Goal: Information Seeking & Learning: Find specific fact

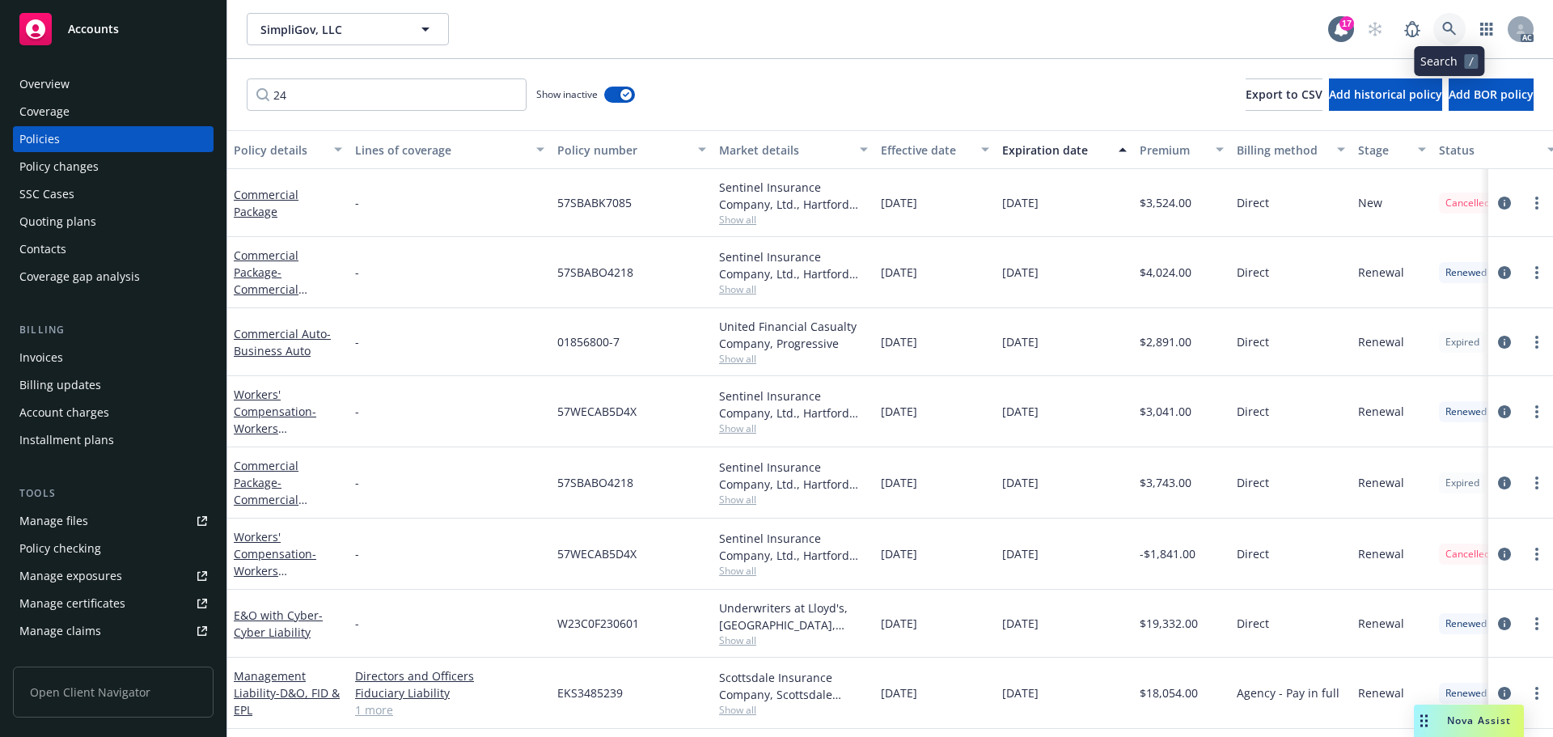
click at [1444, 27] on icon at bounding box center [1449, 29] width 14 height 14
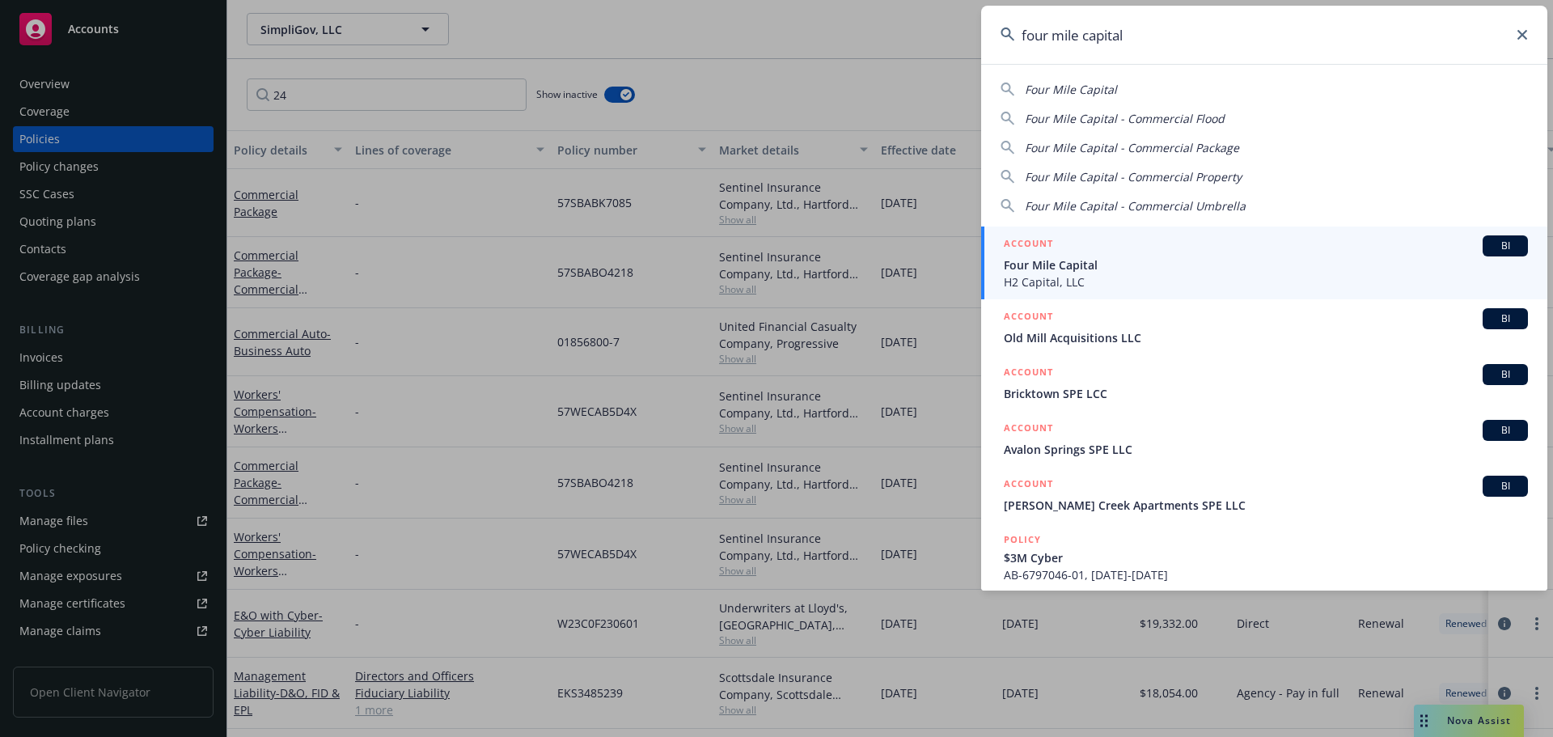
type input "four mile capital"
click at [1152, 267] on span "Four Mile Capital" at bounding box center [1266, 264] width 524 height 17
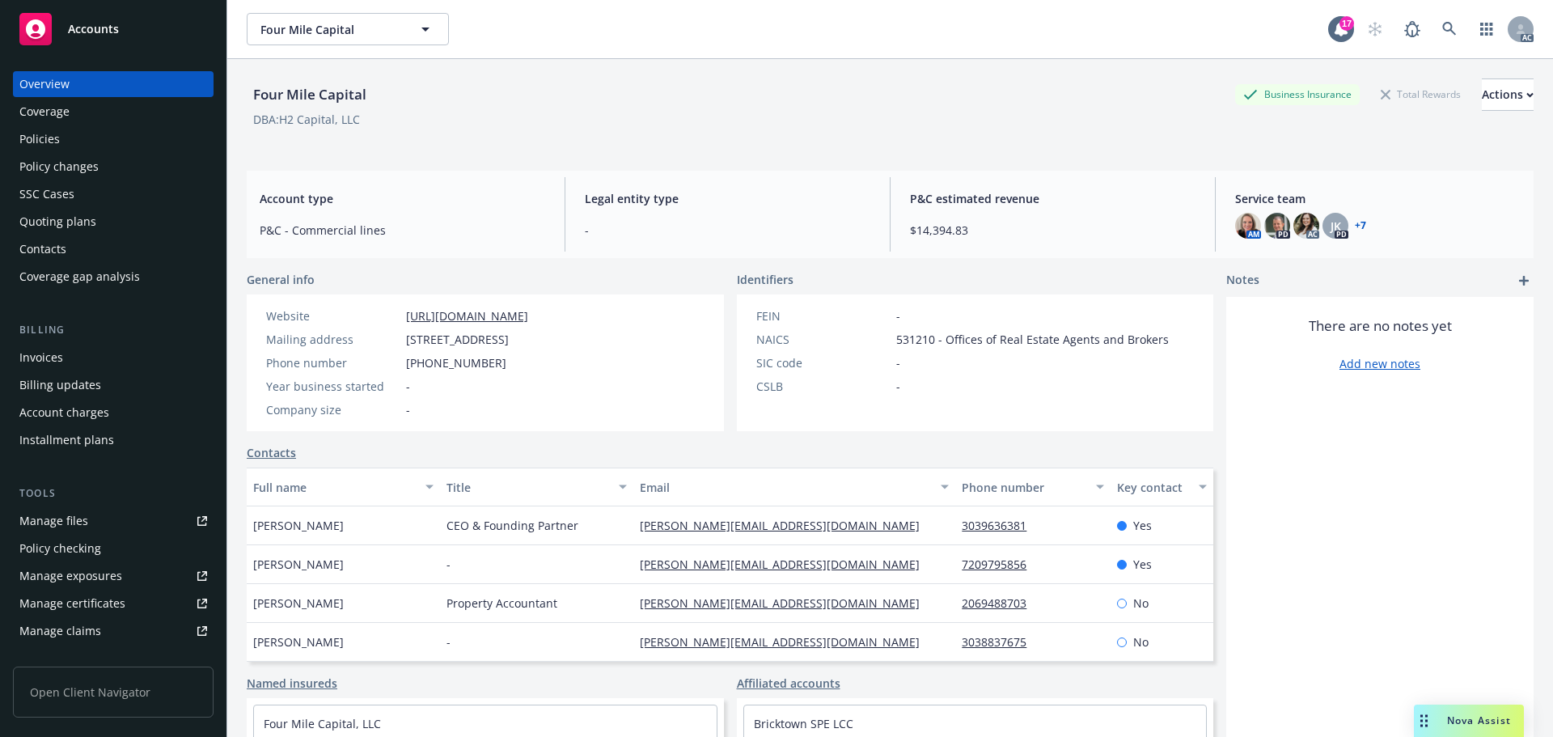
click at [109, 150] on div "Policies" at bounding box center [113, 139] width 188 height 26
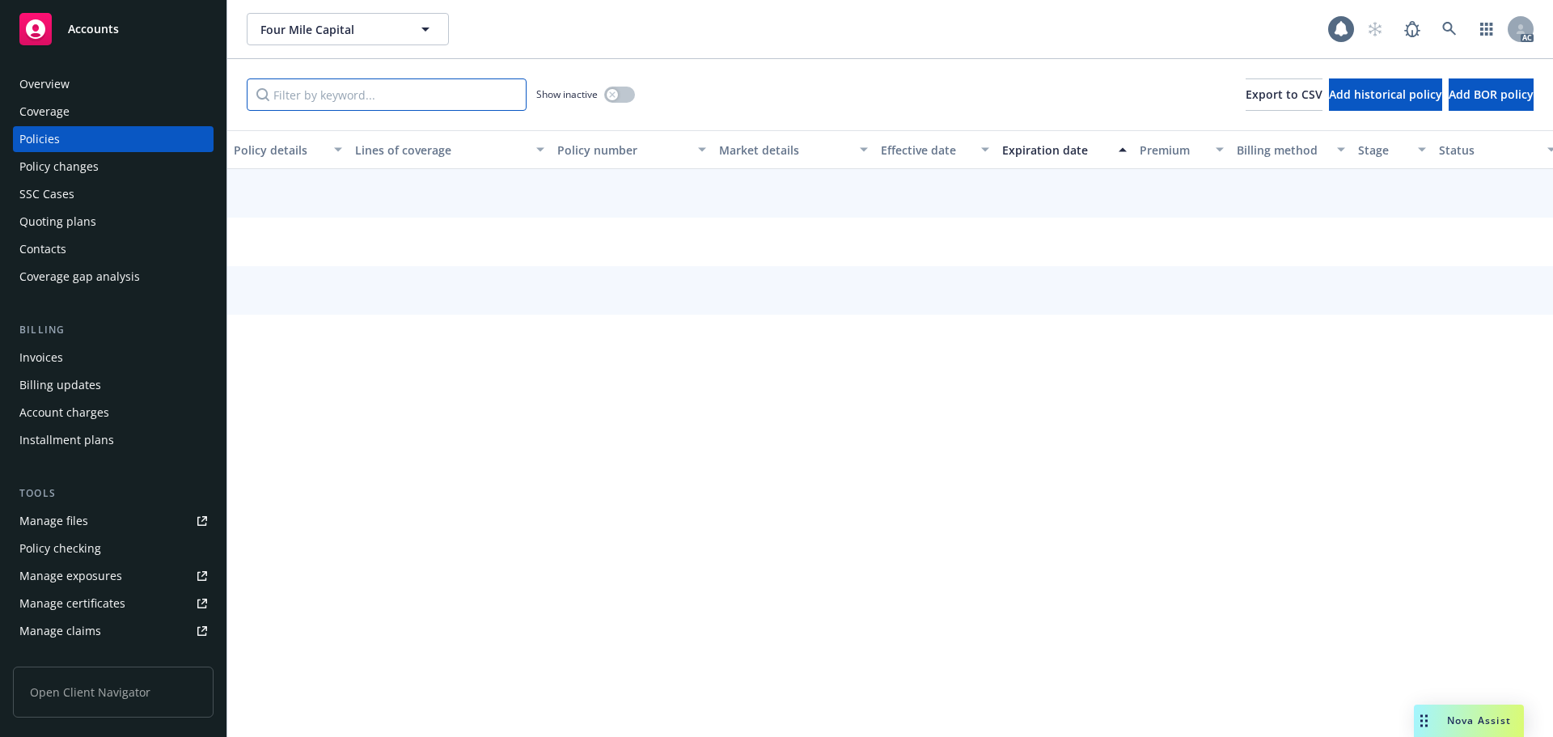
click at [315, 101] on input "Filter by keyword..." at bounding box center [387, 94] width 280 height 32
paste input "5224126225"
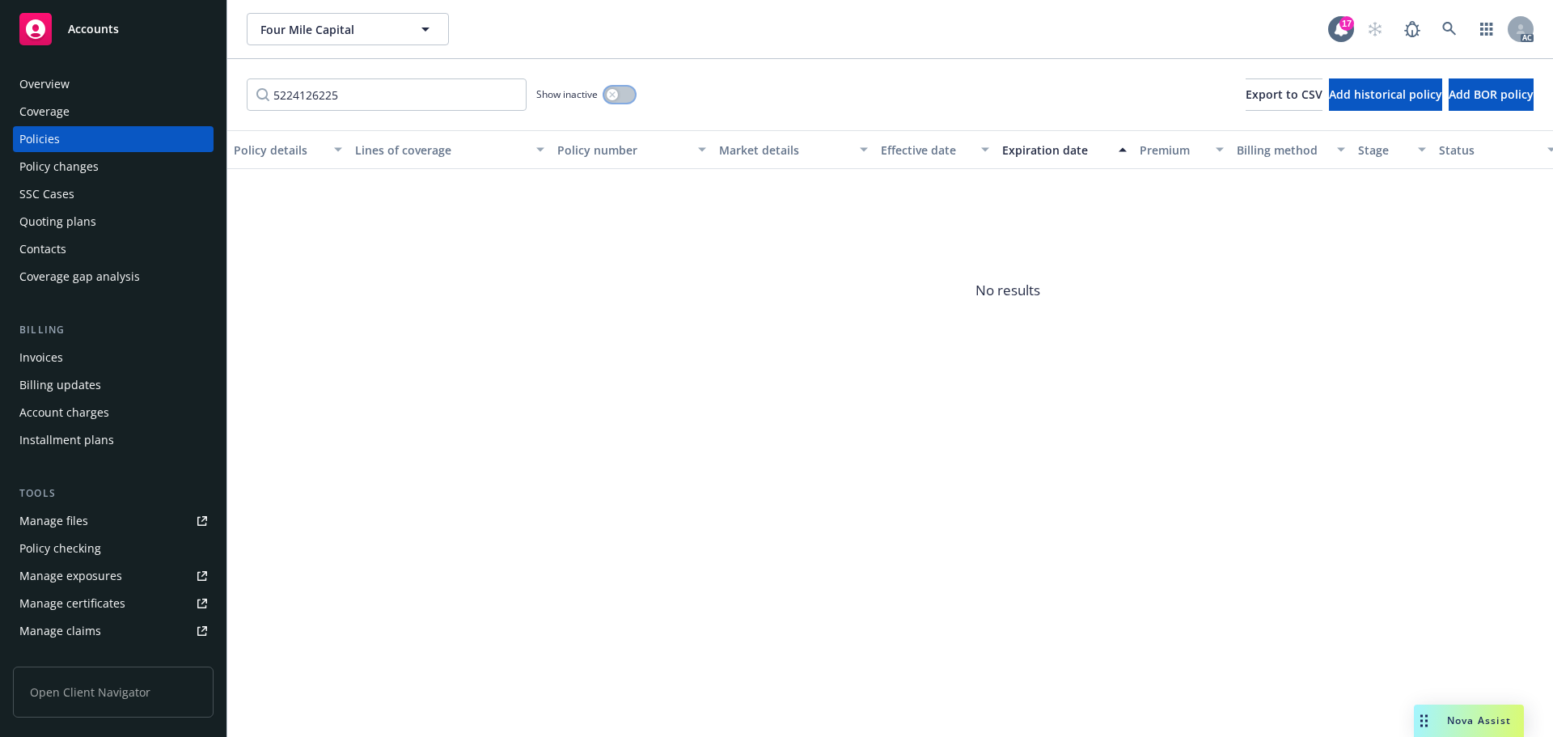
click at [618, 94] on div "button" at bounding box center [612, 94] width 11 height 11
click at [464, 94] on input "5224126225" at bounding box center [387, 94] width 280 height 32
paste input "344896100"
click at [425, 108] on input "5344896100" at bounding box center [387, 94] width 280 height 32
paste input "2227686"
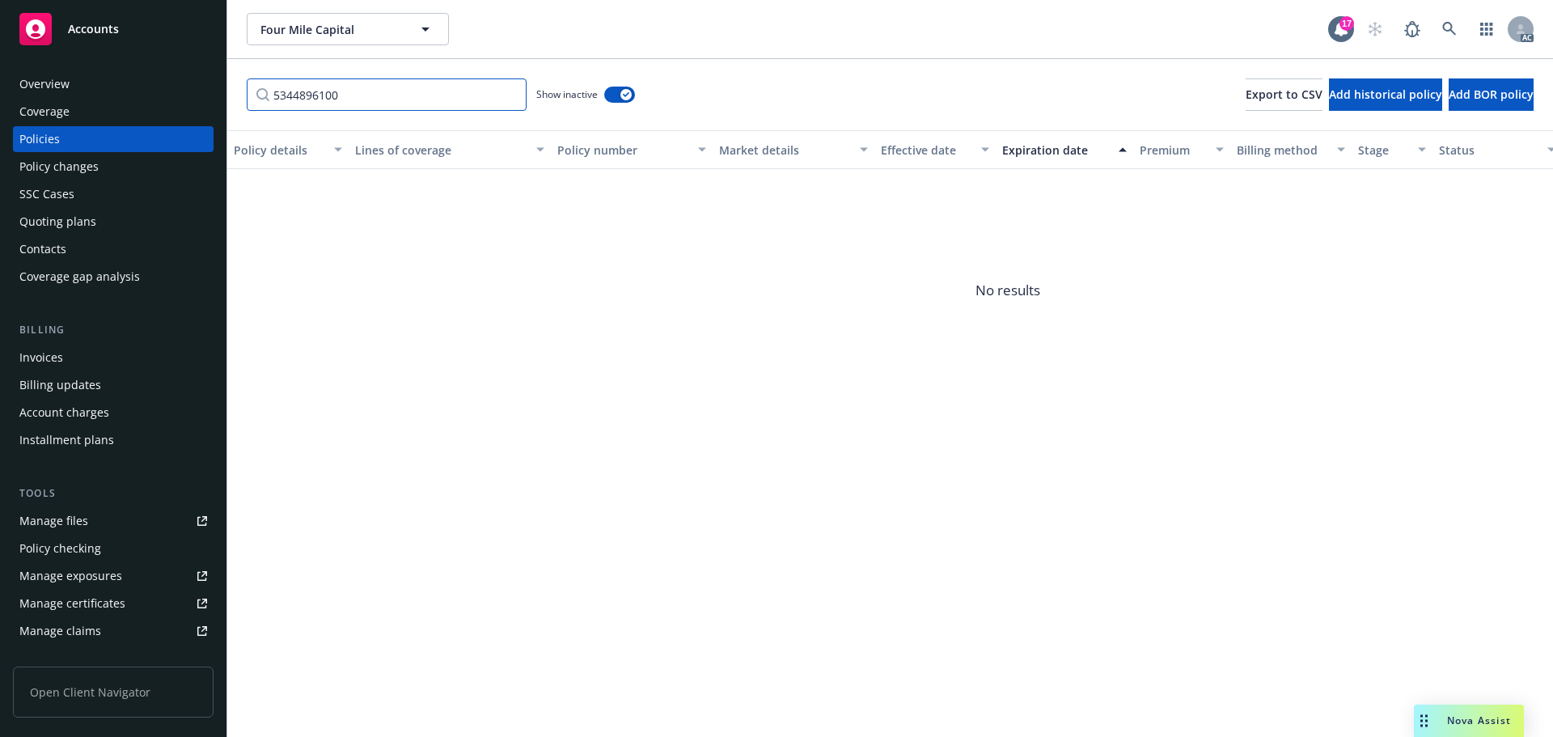
type input "52227686"
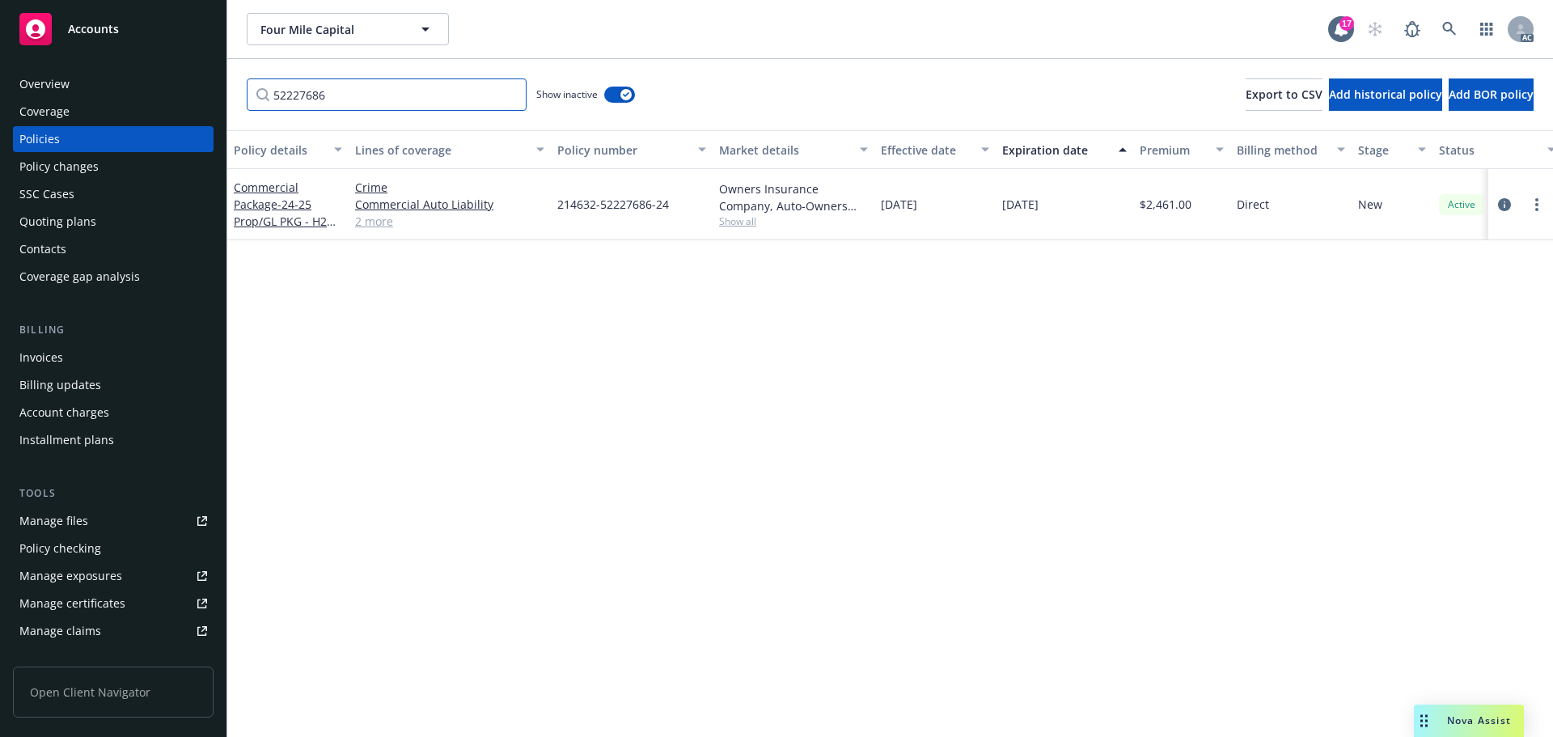
click at [510, 94] on input "52227686" at bounding box center [387, 94] width 280 height 32
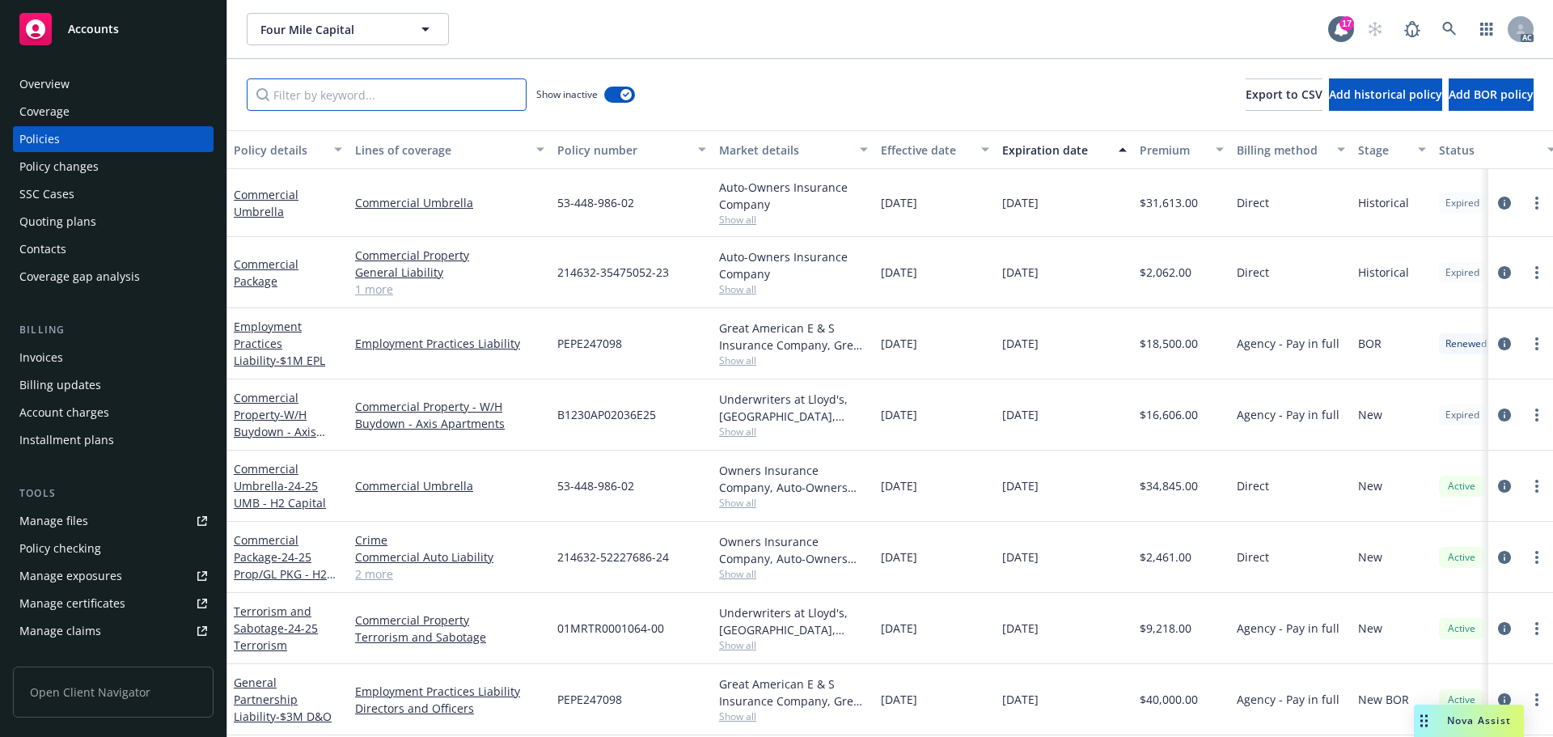
drag, startPoint x: 466, startPoint y: 109, endPoint x: 528, endPoint y: 109, distance: 62.3
click at [466, 109] on input "Filter by keyword..." at bounding box center [387, 94] width 280 height 32
drag, startPoint x: 641, startPoint y: 207, endPoint x: 559, endPoint y: 208, distance: 81.7
click at [559, 208] on div "53-448-986-02" at bounding box center [632, 203] width 162 height 68
copy span "53-448-986-02"
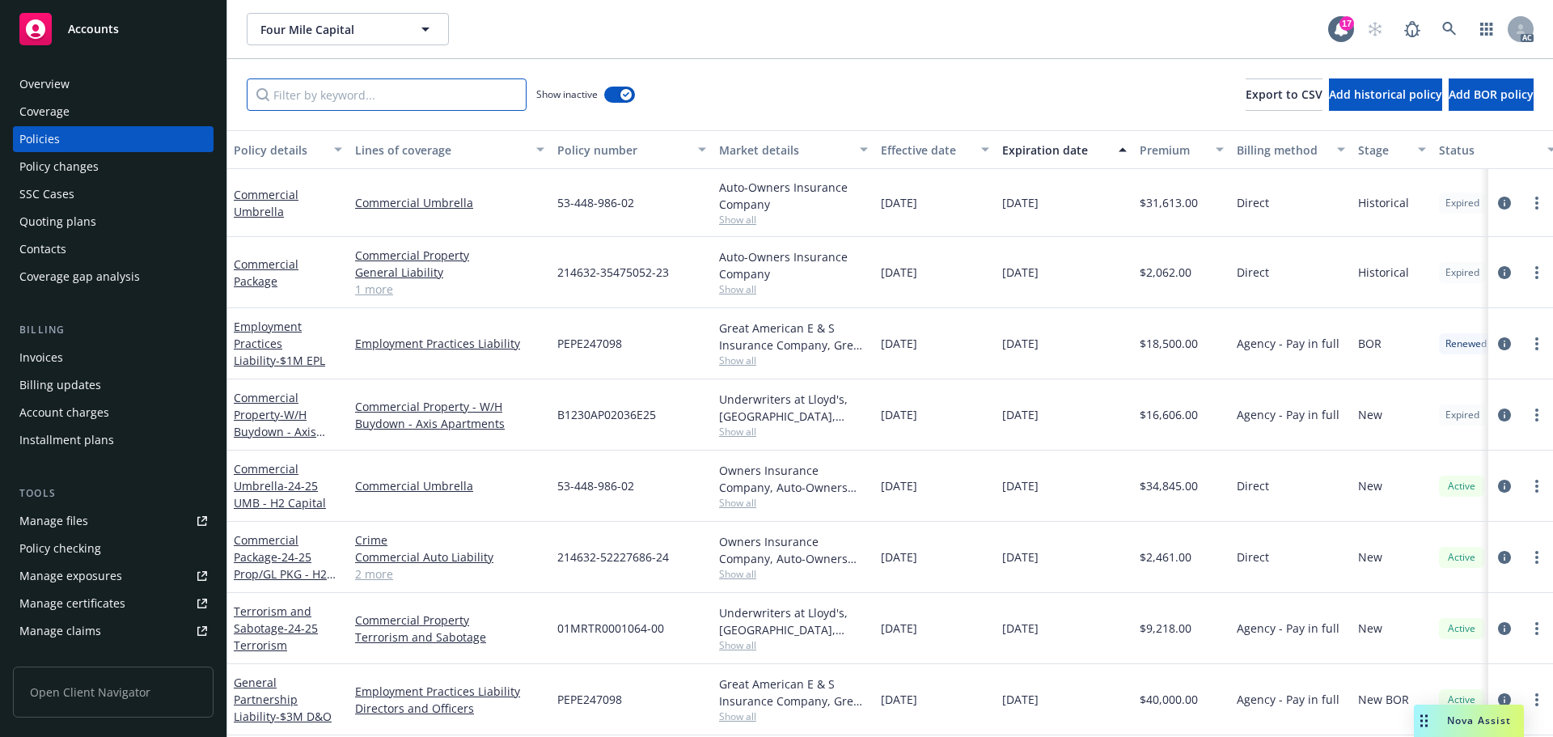
click at [440, 99] on input "Filter by keyword..." at bounding box center [387, 94] width 280 height 32
paste input "53-448-986-02"
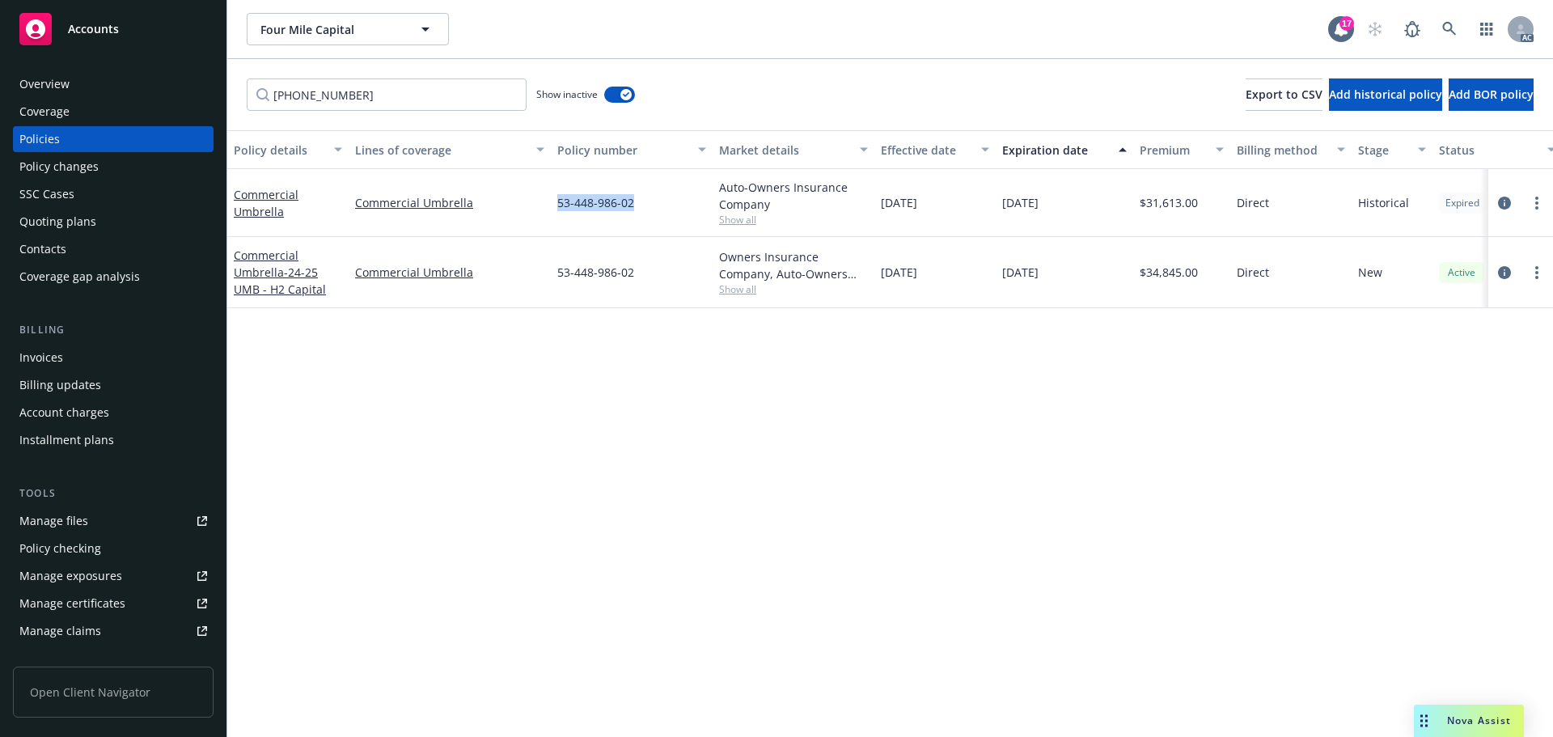
drag, startPoint x: 645, startPoint y: 205, endPoint x: 559, endPoint y: 212, distance: 86.0
click at [559, 212] on div "53-448-986-02" at bounding box center [632, 203] width 162 height 68
copy span "53-448-986-02"
click at [400, 94] on input "[PHONE_NUMBER]" at bounding box center [387, 94] width 280 height 32
paste input "522276"
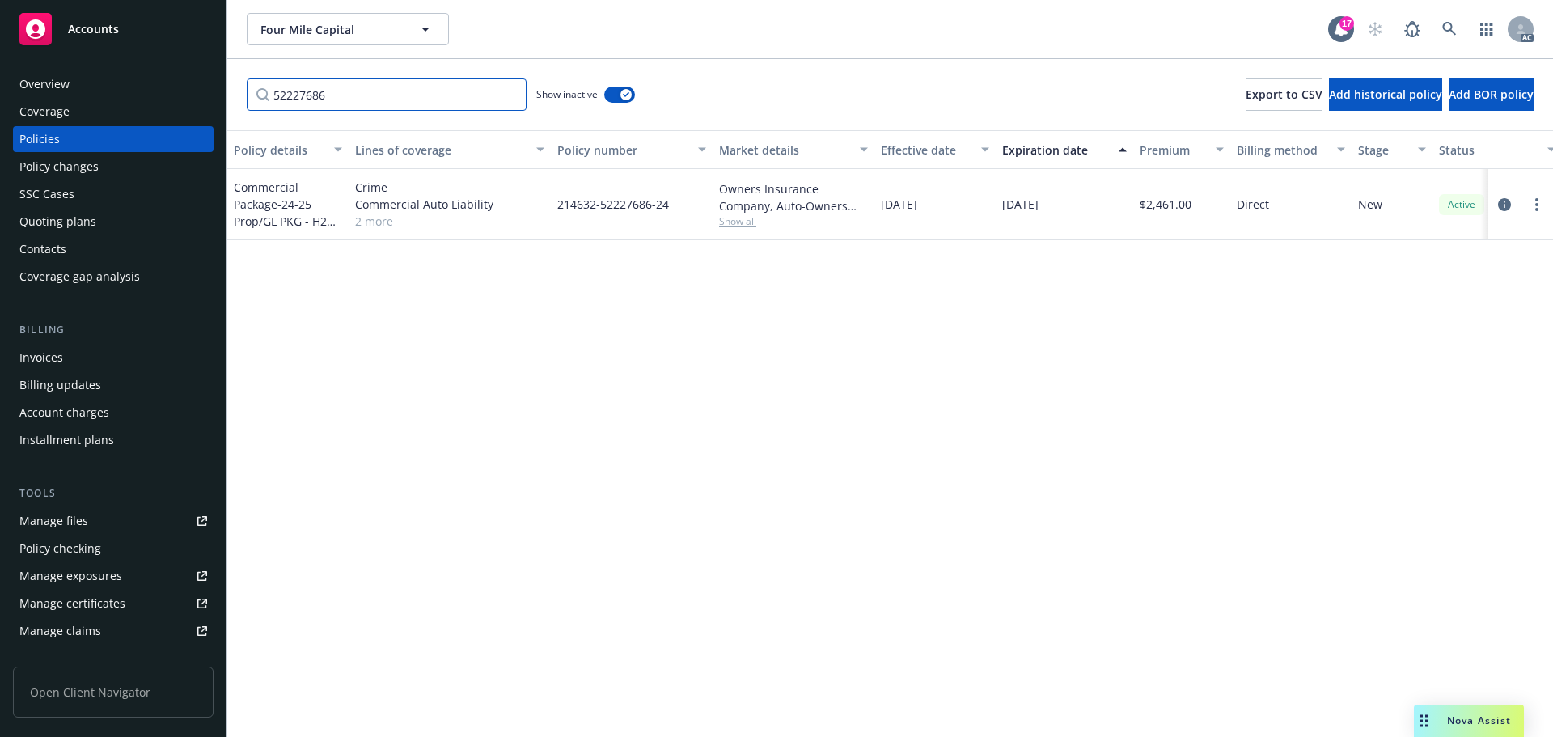
click at [422, 103] on input "52227686" at bounding box center [387, 94] width 280 height 32
paste input "356211"
type input "35621186"
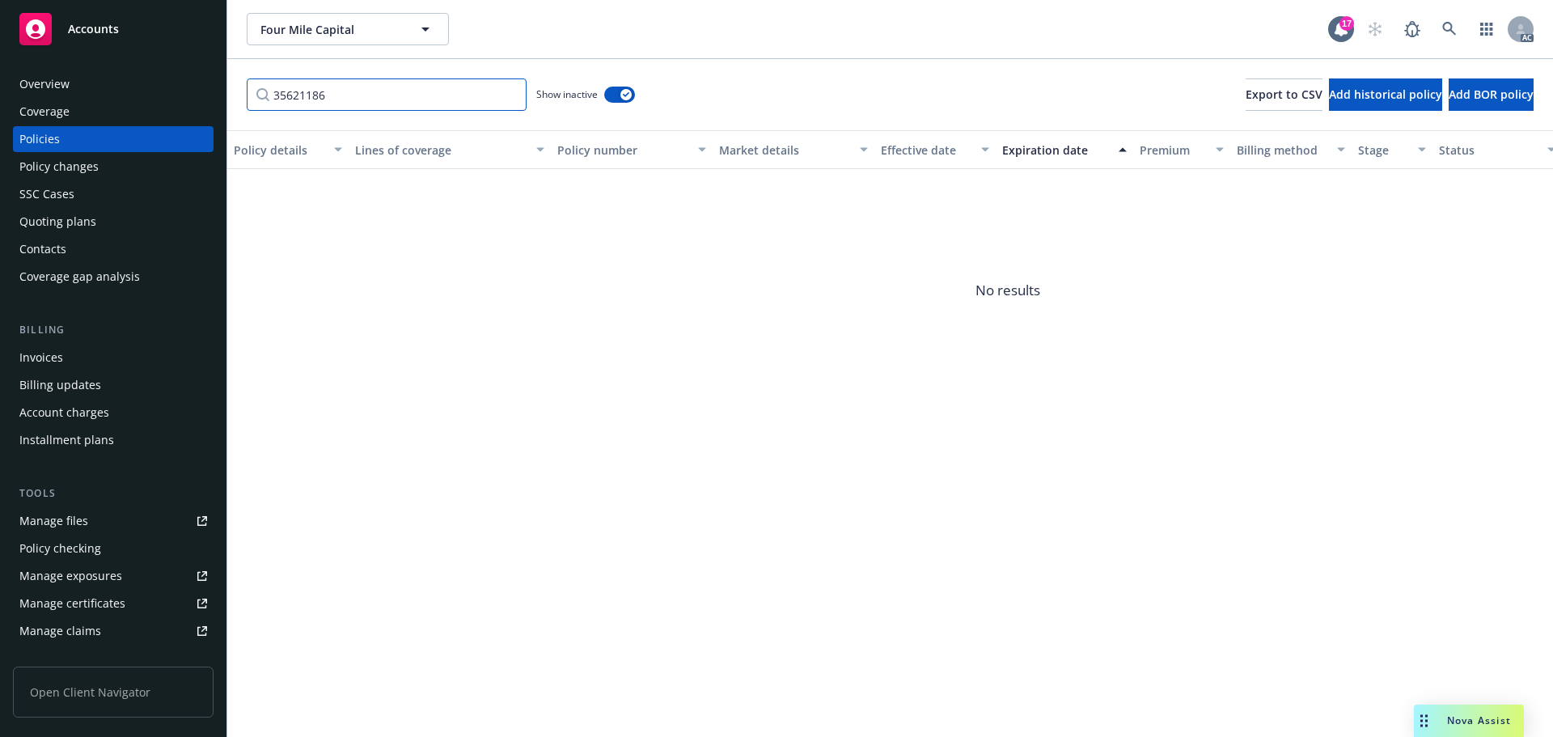
drag, startPoint x: 509, startPoint y: 93, endPoint x: 474, endPoint y: 94, distance: 34.8
click at [508, 94] on input "35621186" at bounding box center [387, 94] width 280 height 32
click at [455, 94] on input "Filter by keyword..." at bounding box center [387, 94] width 280 height 32
type input "3"
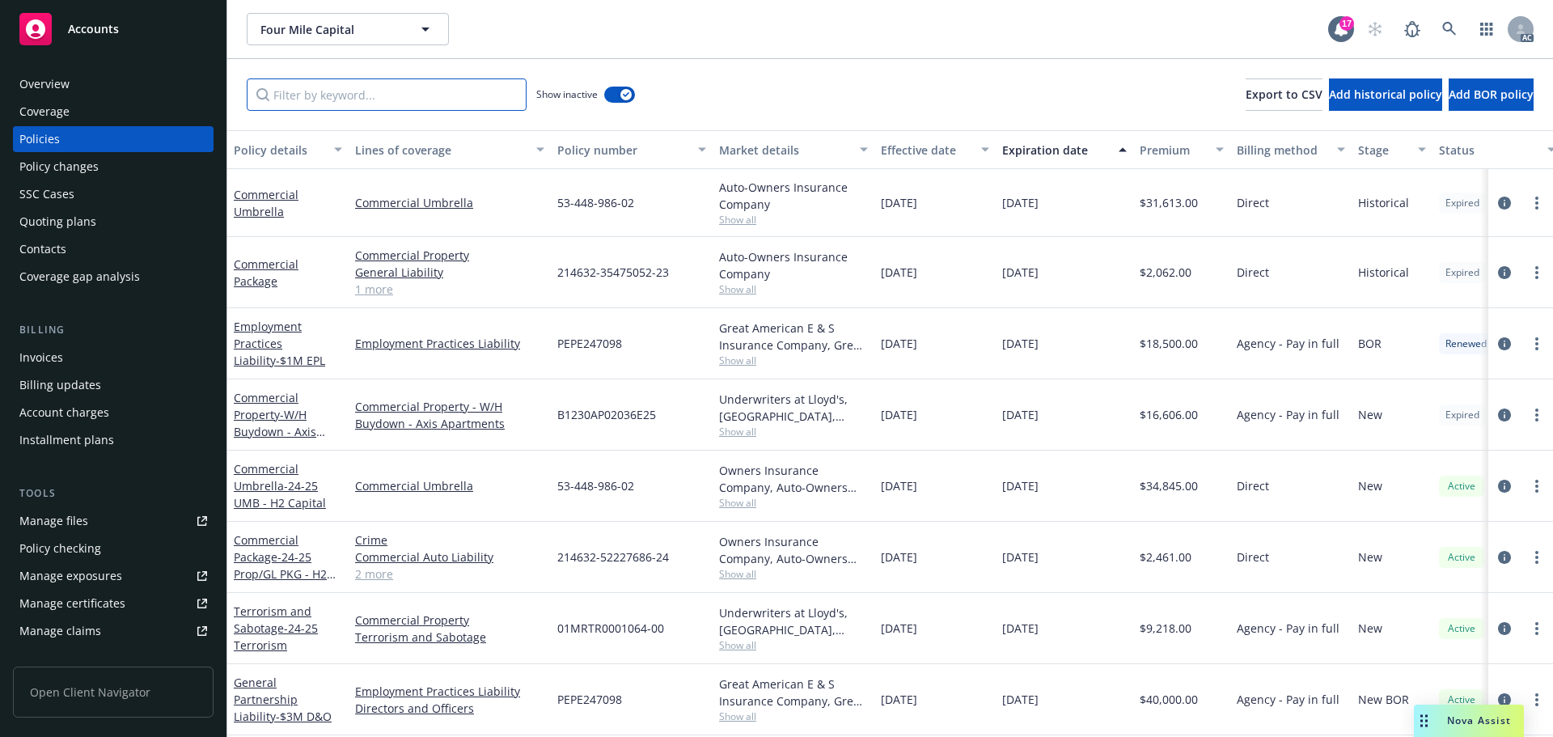
click at [451, 104] on input "Filter by keyword..." at bounding box center [387, 94] width 280 height 32
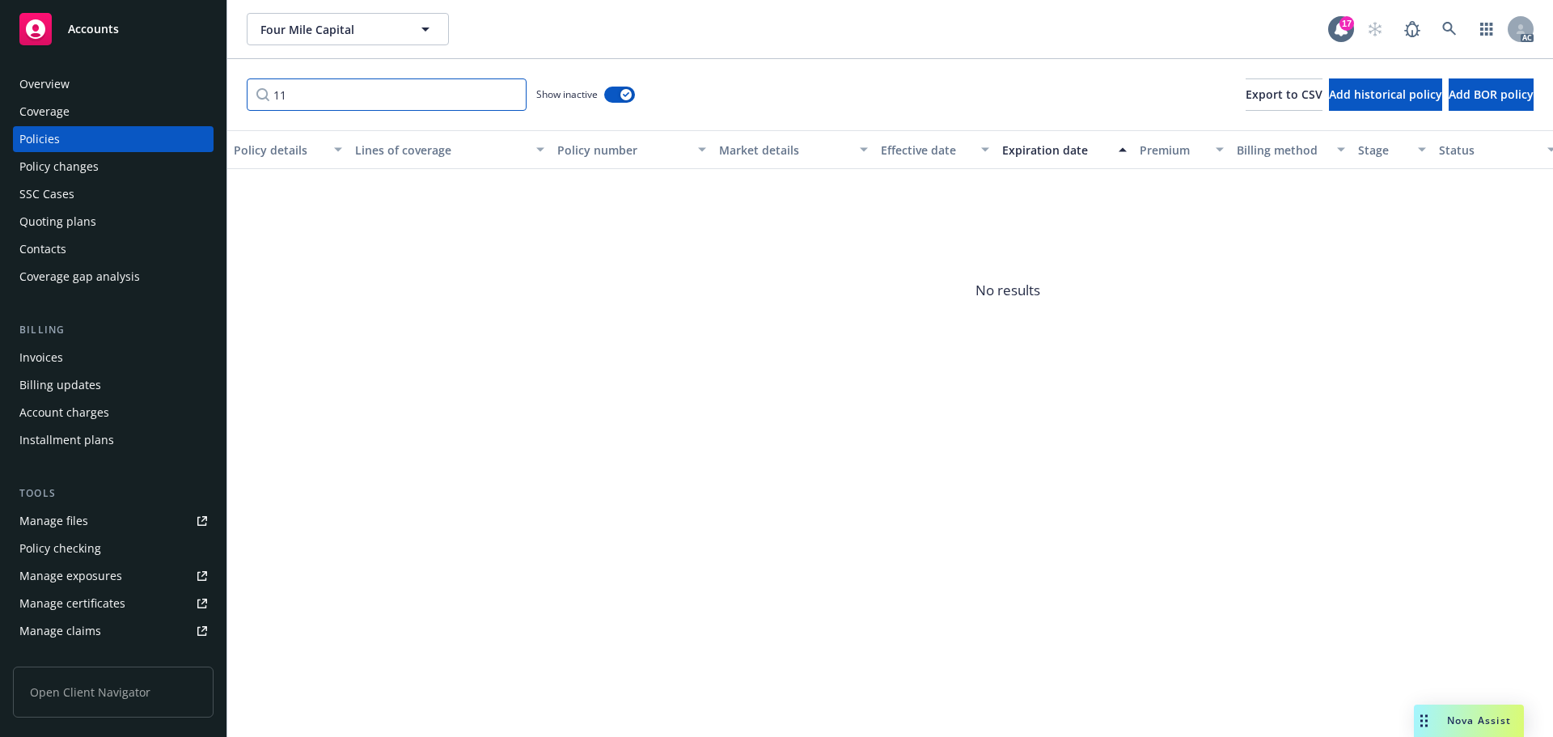
type input "1"
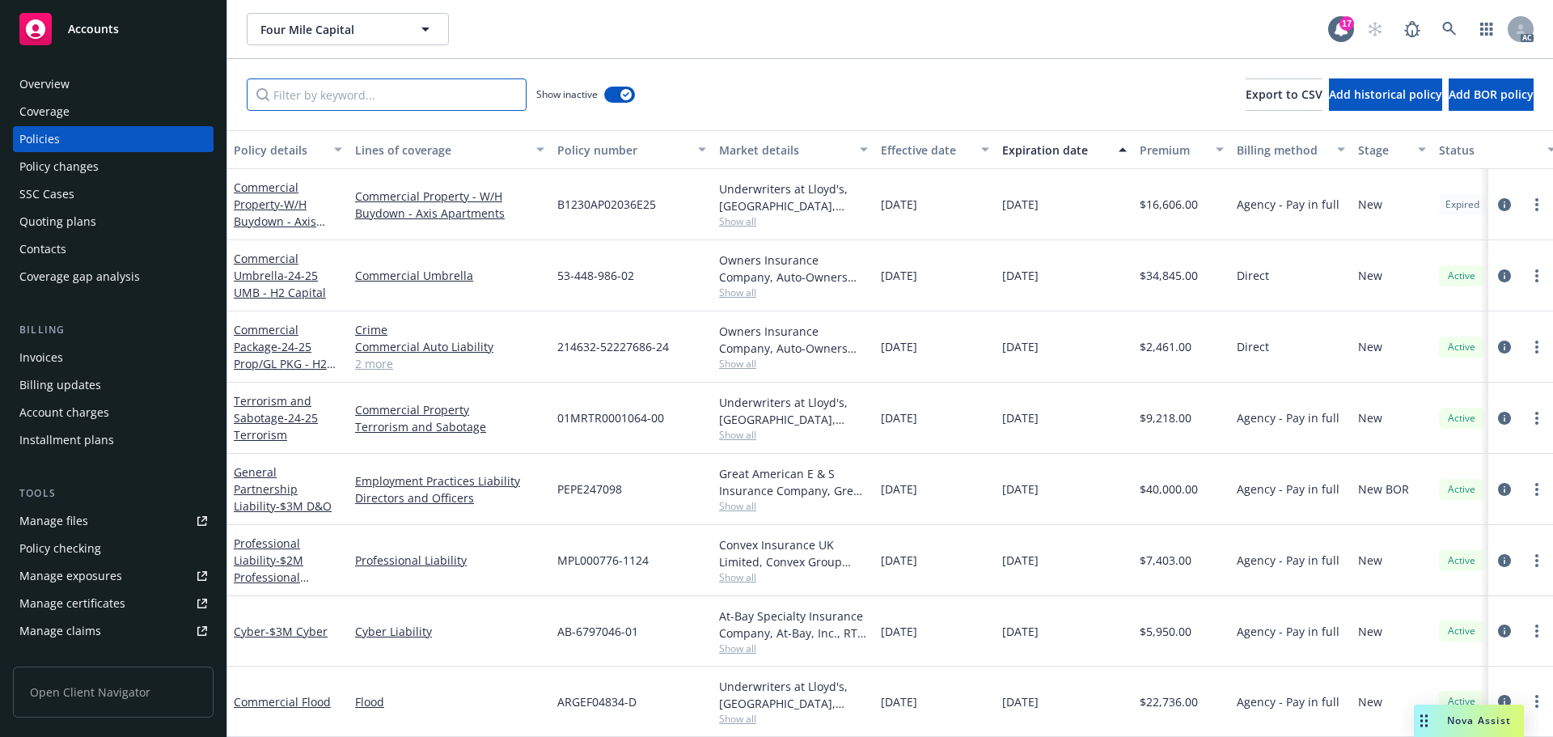
scroll to position [50, 0]
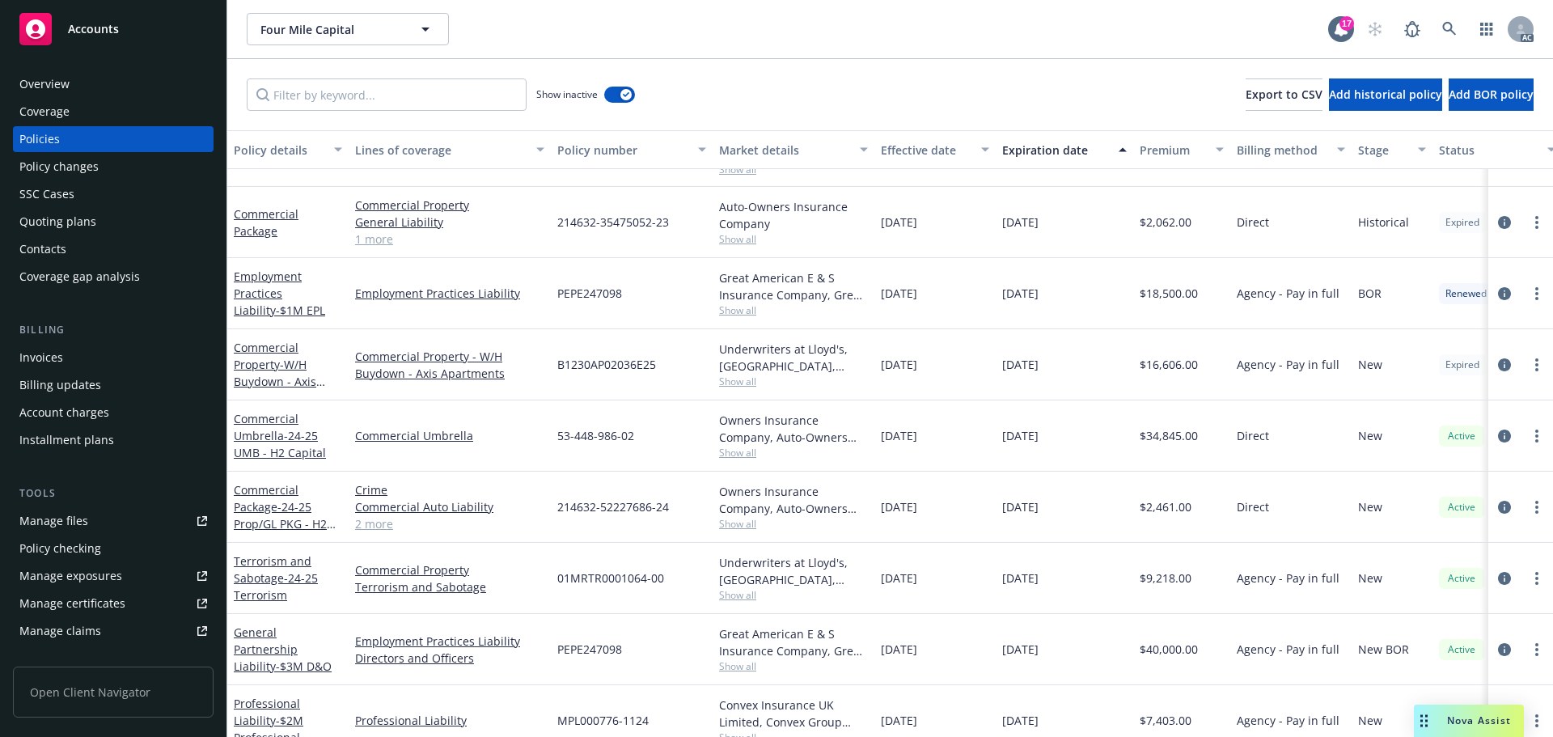
click at [167, 89] on div "Overview" at bounding box center [113, 84] width 188 height 26
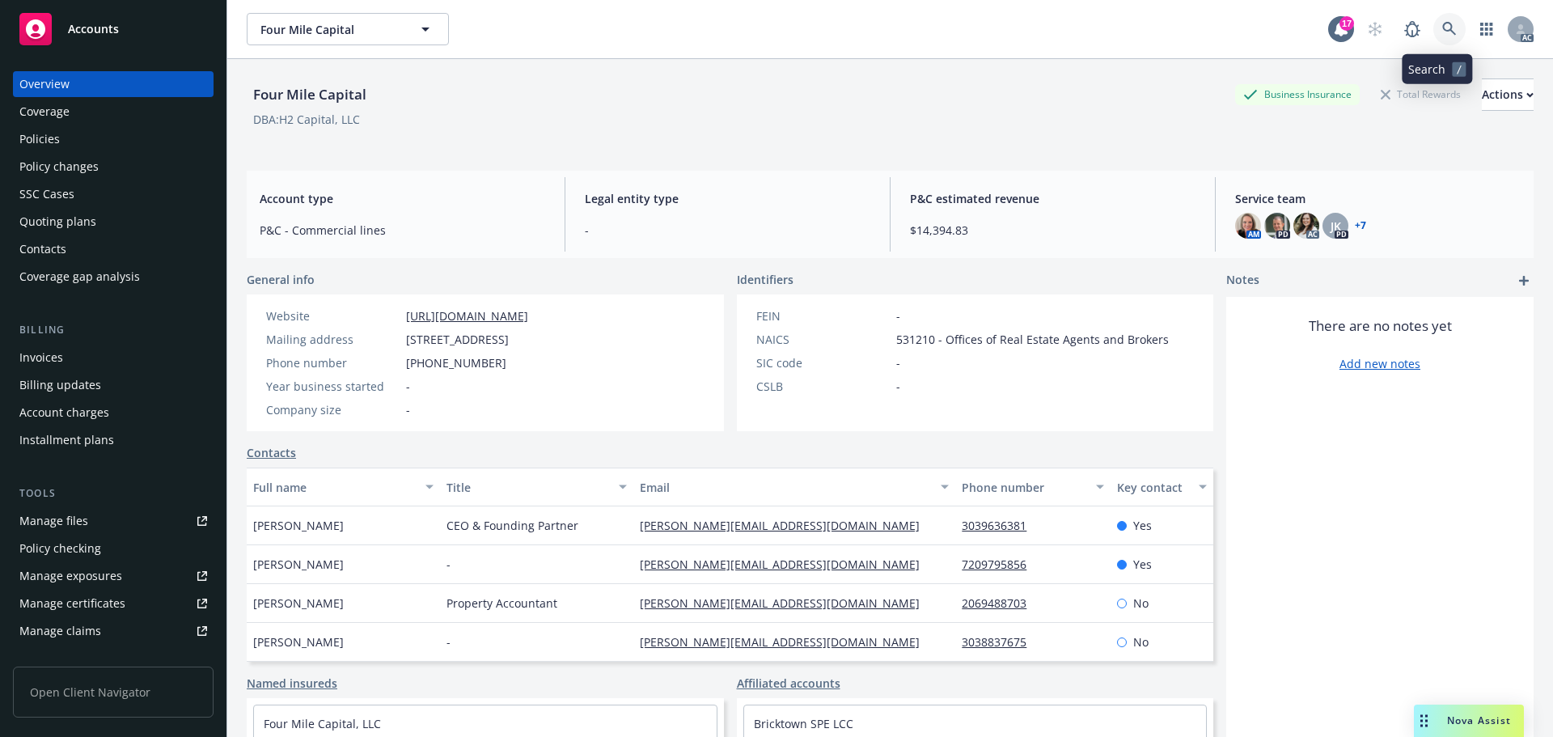
click at [1443, 30] on icon at bounding box center [1449, 29] width 15 height 15
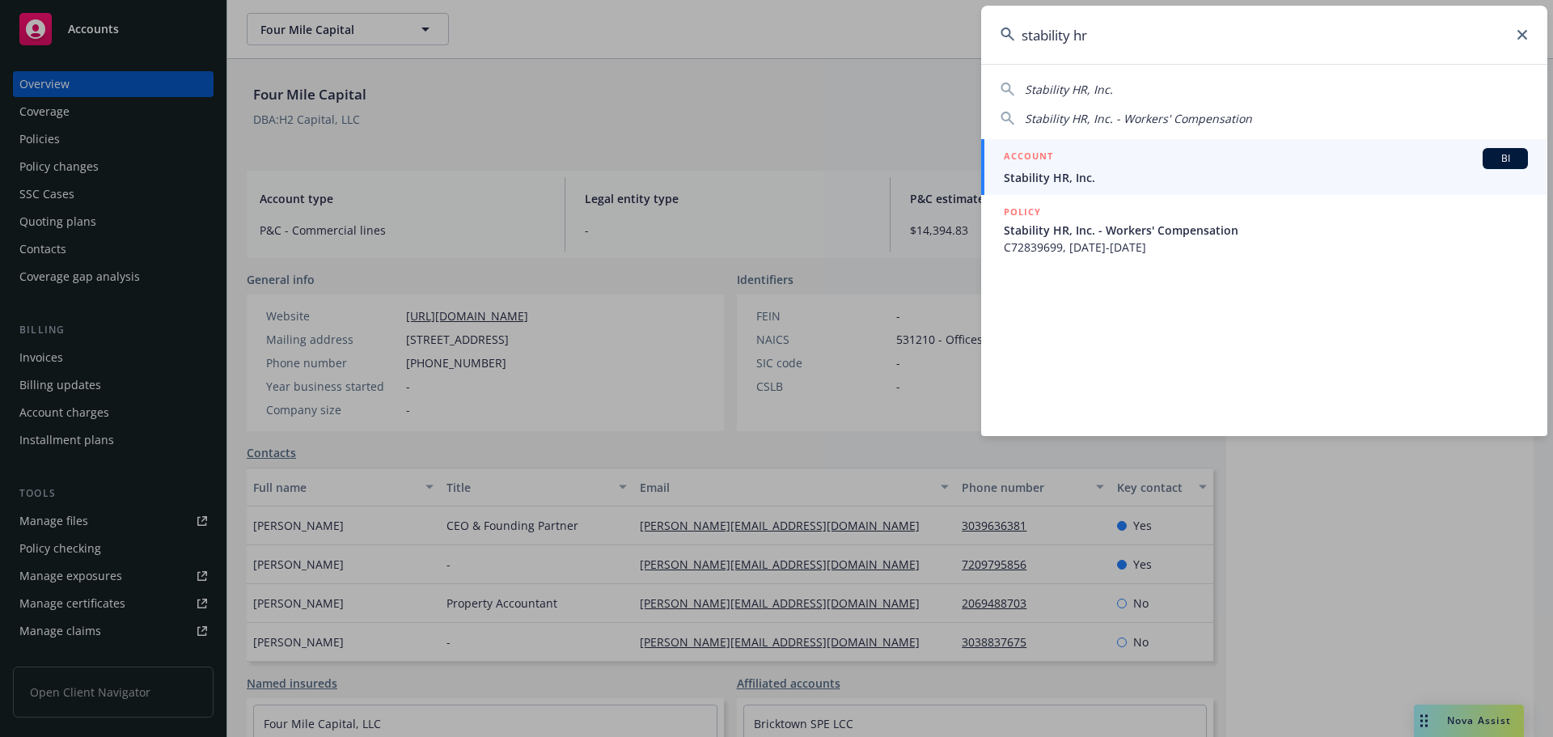
type input "stability hr"
click at [1184, 166] on div "ACCOUNT BI" at bounding box center [1266, 158] width 524 height 21
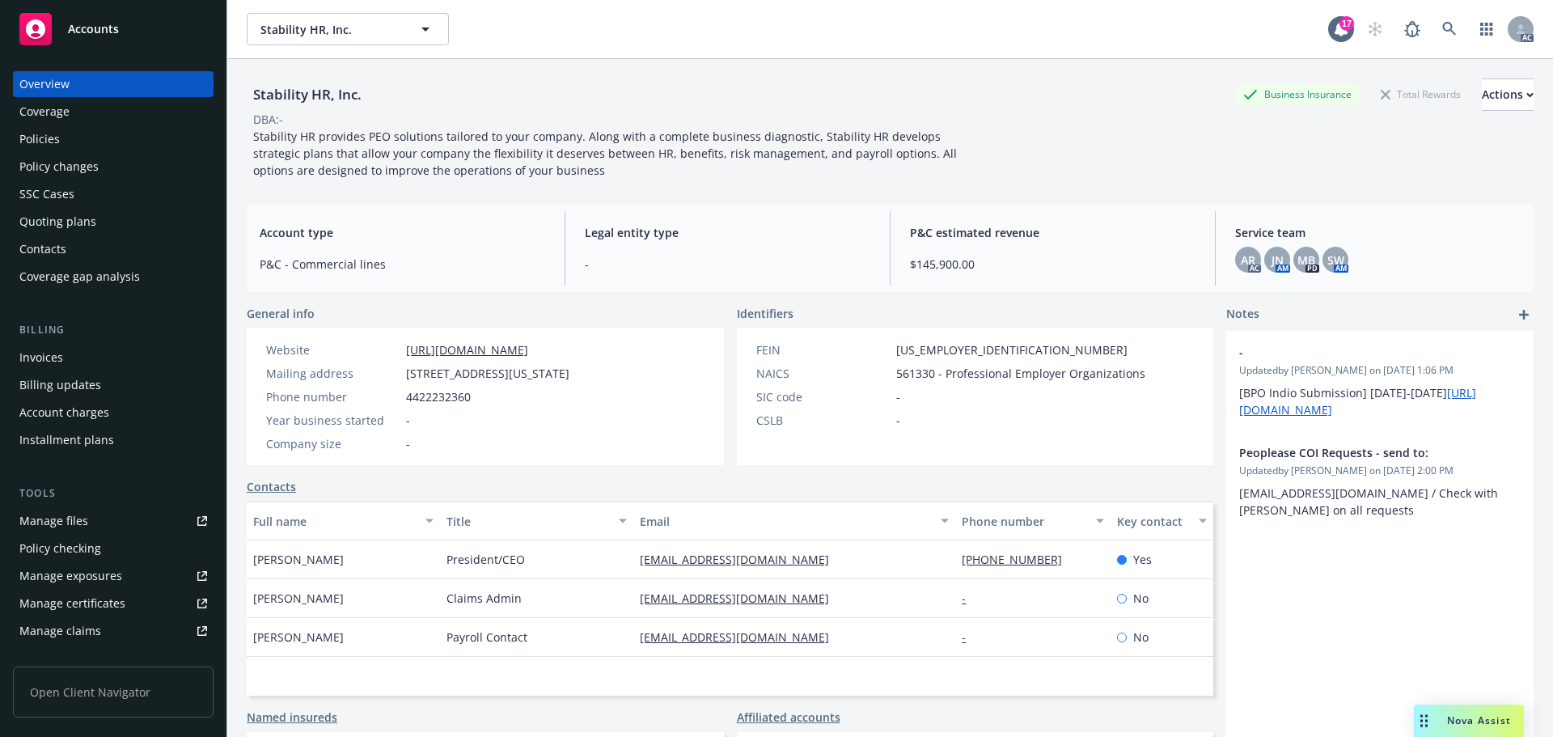
click at [66, 138] on div "Policies" at bounding box center [113, 139] width 188 height 26
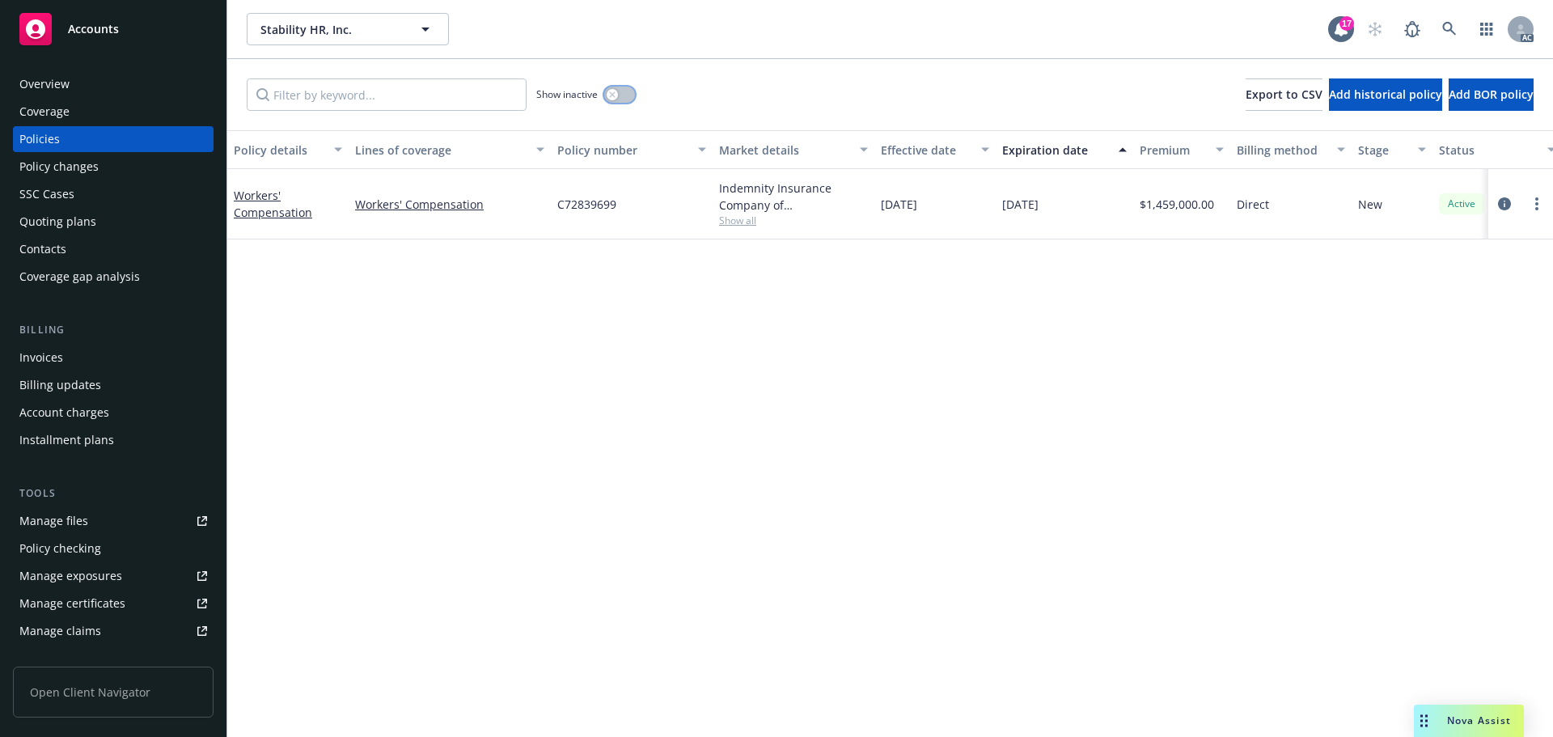
drag, startPoint x: 621, startPoint y: 98, endPoint x: 648, endPoint y: 143, distance: 52.6
click at [621, 98] on button "button" at bounding box center [619, 95] width 31 height 16
click at [732, 217] on span "Show all" at bounding box center [793, 221] width 149 height 14
click at [988, 290] on div "Policy details Lines of coverage Policy number Market details Effective date Ex…" at bounding box center [890, 433] width 1326 height 607
click at [1448, 26] on icon at bounding box center [1449, 29] width 15 height 15
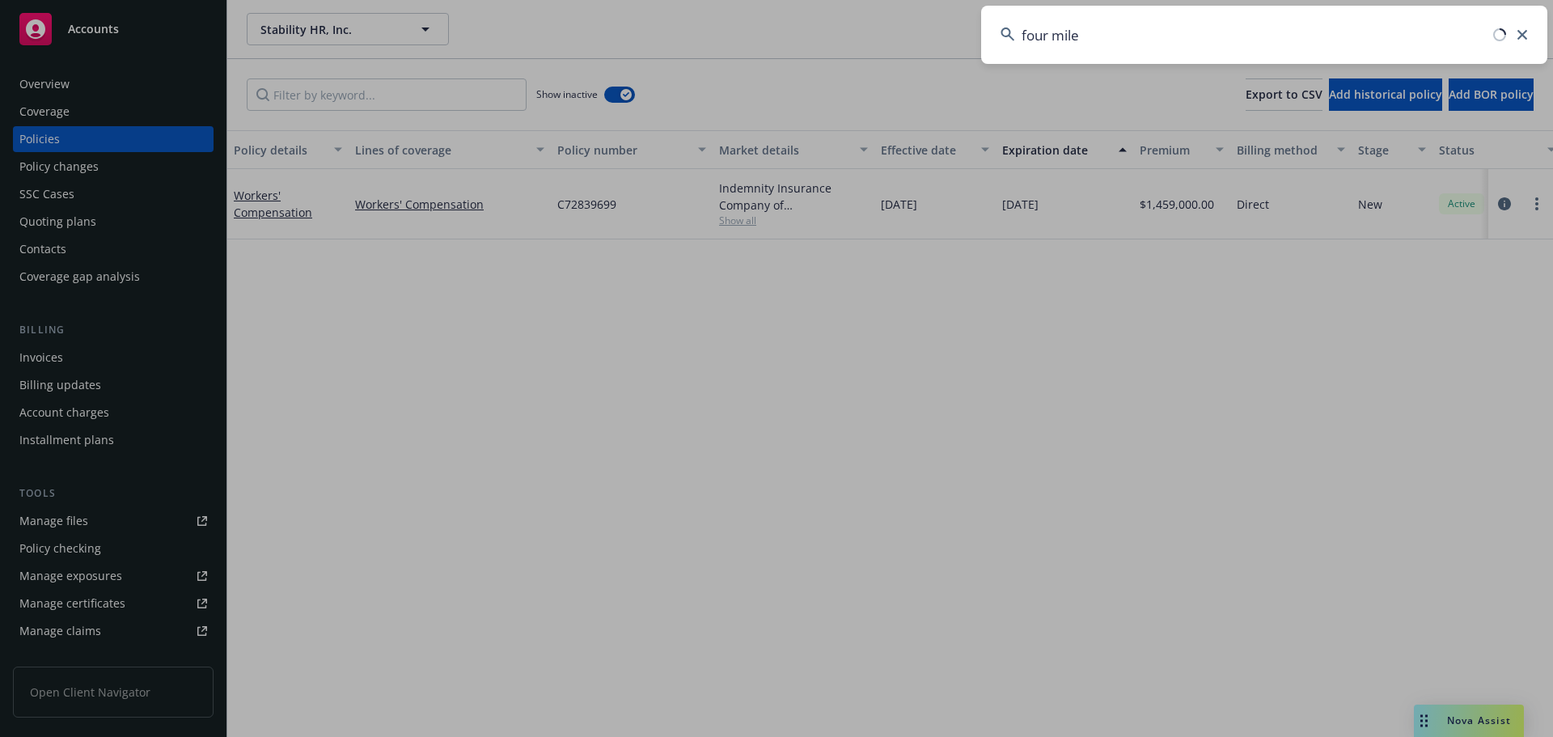
type input "four mile"
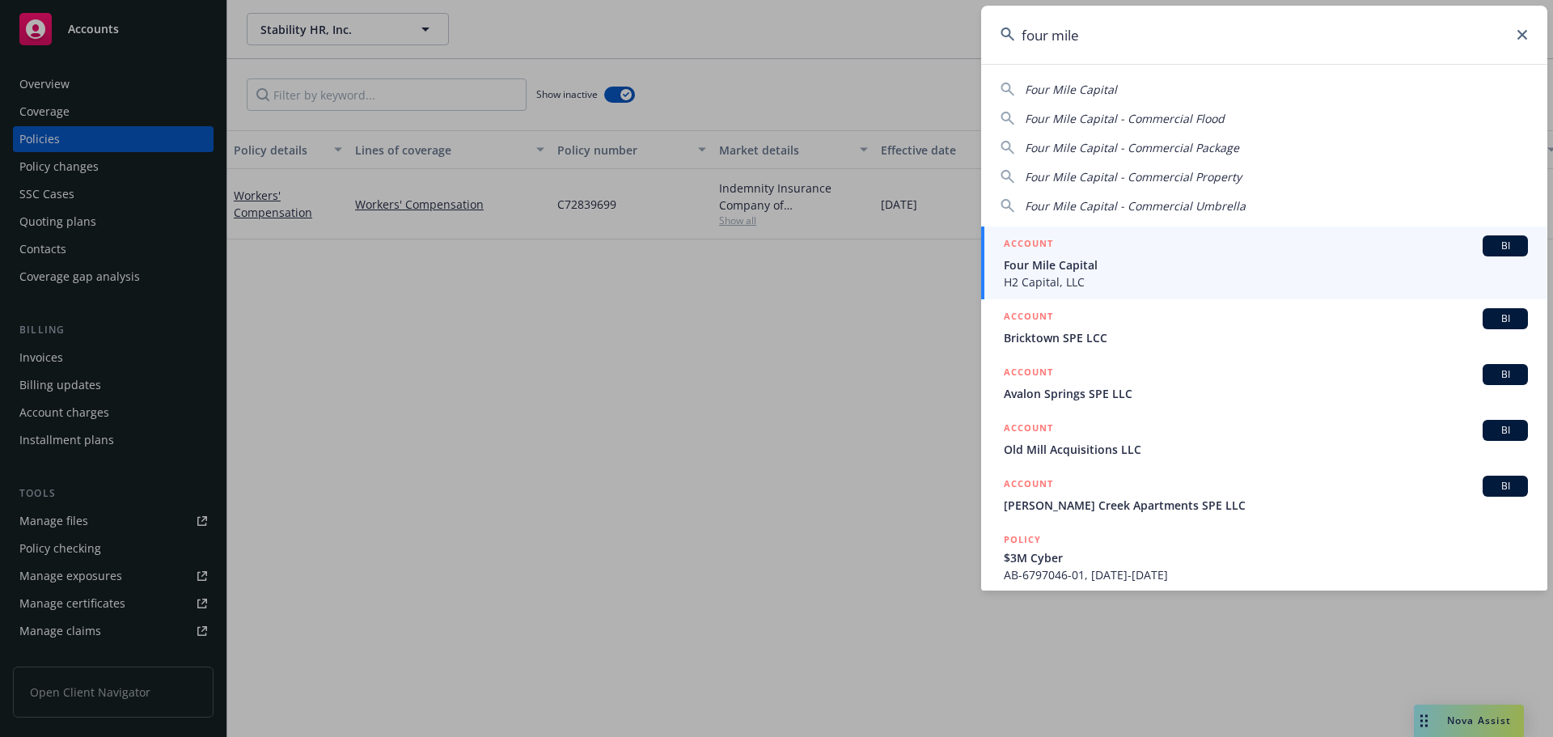
click at [1113, 280] on span "H2 Capital, LLC" at bounding box center [1266, 281] width 524 height 17
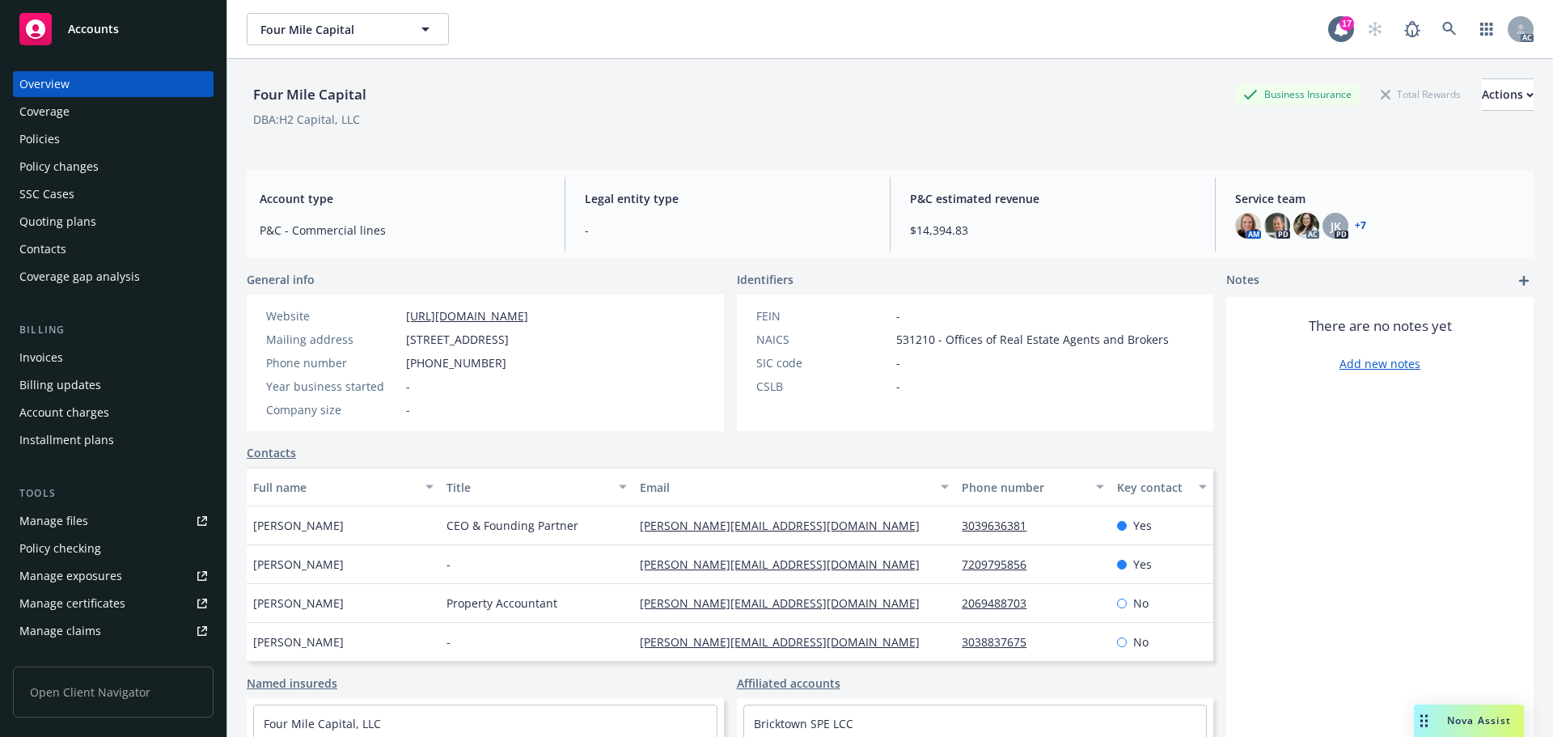
click at [103, 144] on div "Policies" at bounding box center [113, 139] width 188 height 26
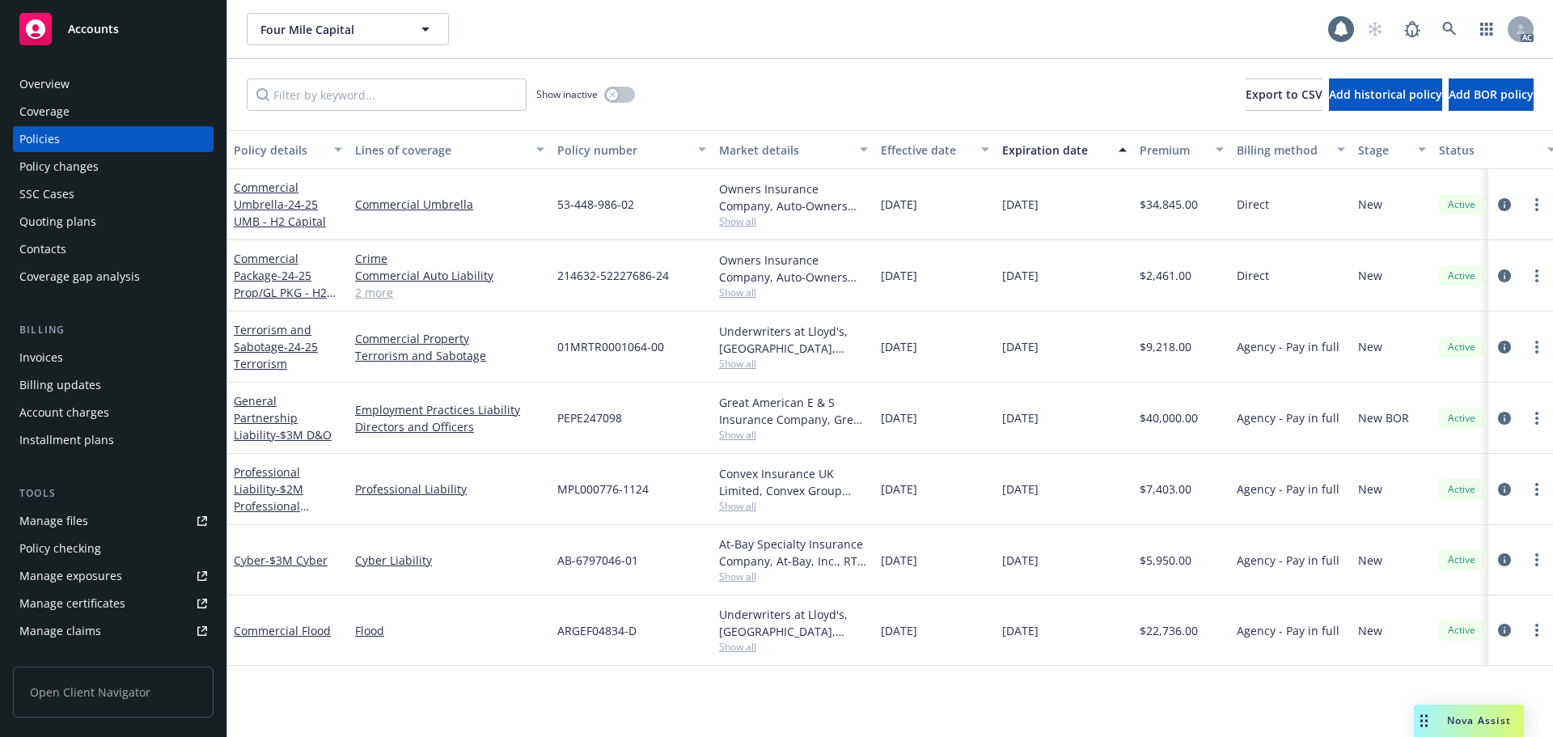
click at [627, 87] on div "Show inactive" at bounding box center [585, 94] width 99 height 32
click at [734, 216] on span "Show all" at bounding box center [793, 221] width 149 height 14
click at [1445, 23] on icon at bounding box center [1449, 29] width 14 height 14
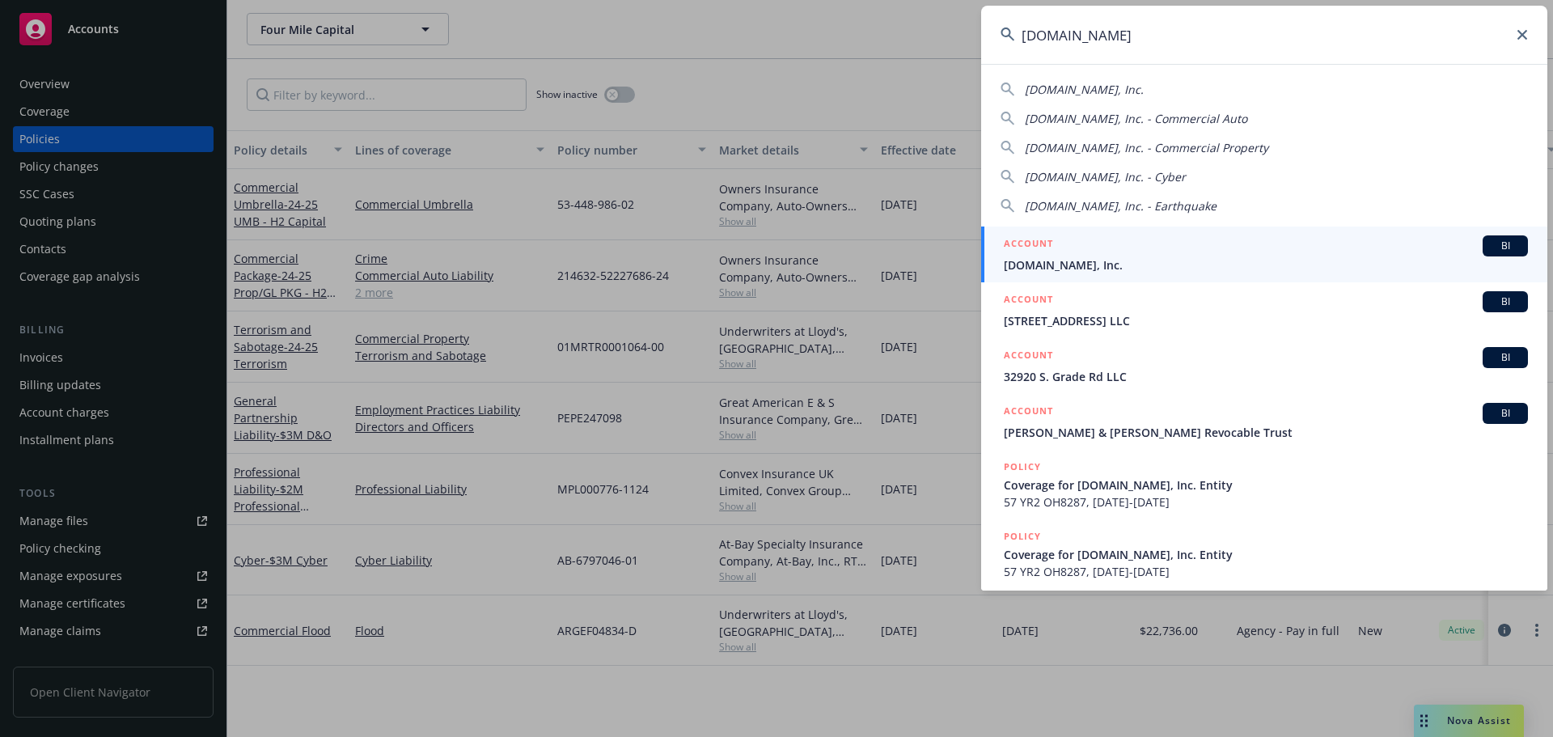
type input "[DOMAIN_NAME]"
click at [1254, 253] on div "ACCOUNT BI" at bounding box center [1266, 245] width 524 height 21
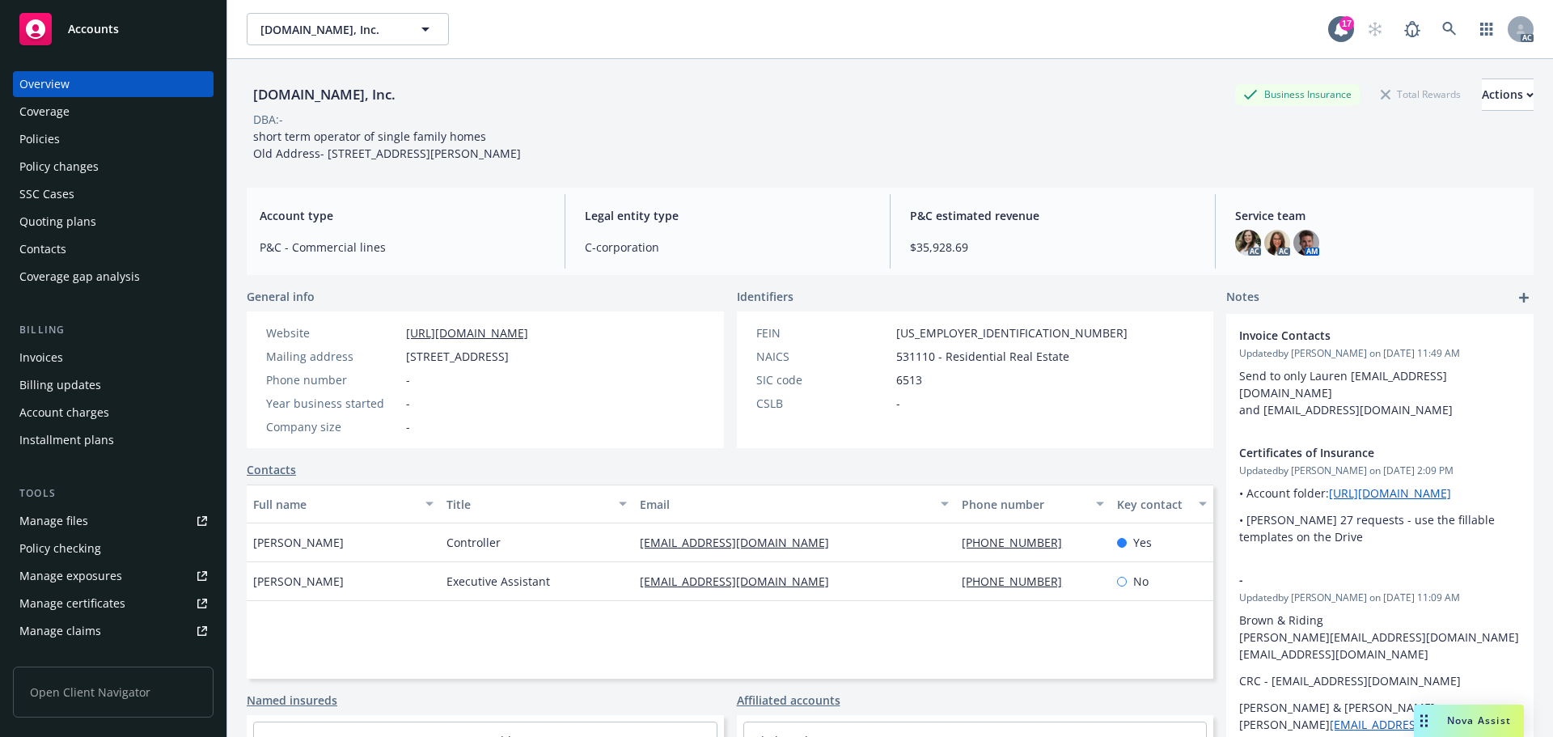
click at [81, 148] on div "Policies" at bounding box center [113, 139] width 188 height 26
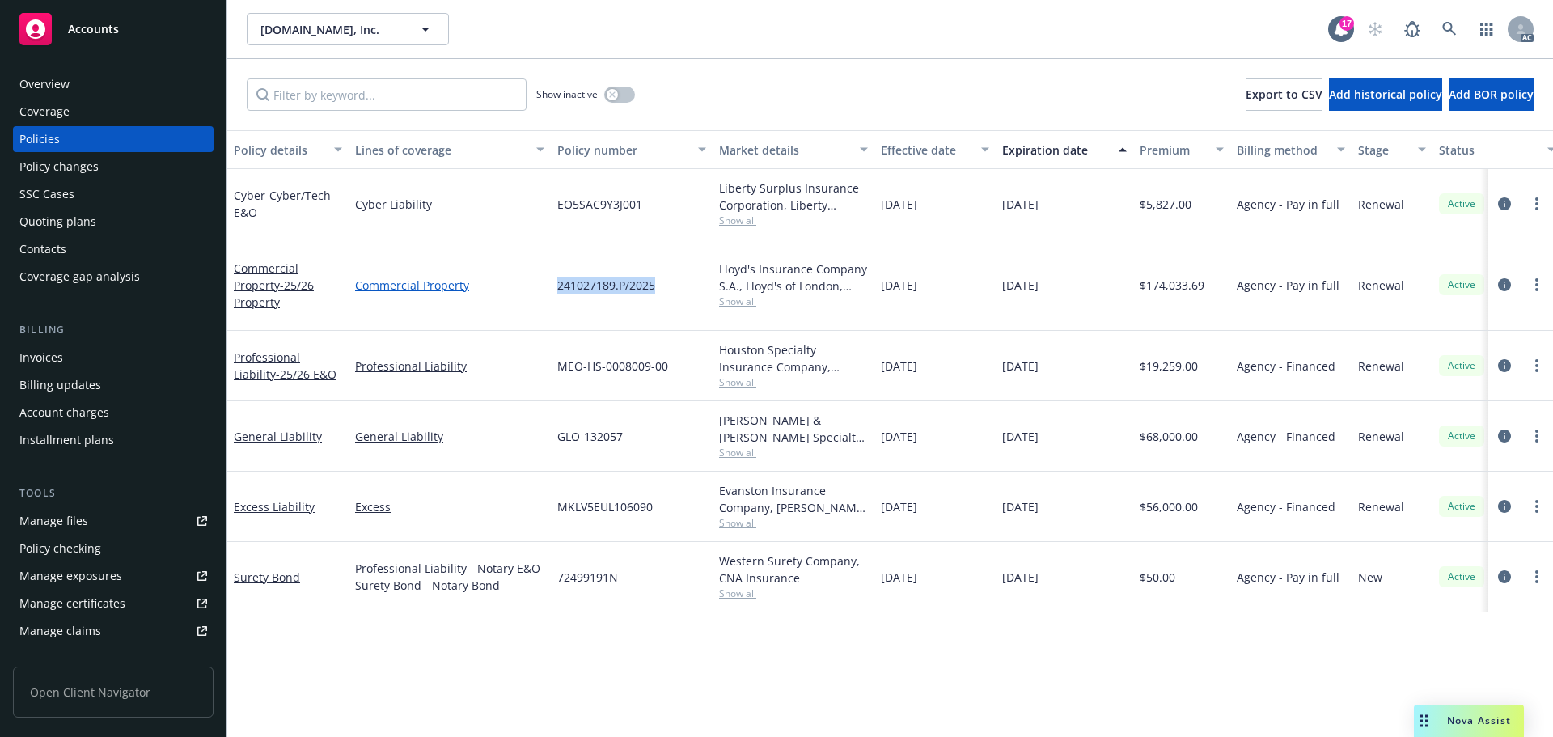
drag, startPoint x: 670, startPoint y: 267, endPoint x: 541, endPoint y: 277, distance: 129.1
click at [541, 277] on div "Commercial Property - 25/26 Property Commercial Property 241027189.P/2025 Lloyd…" at bounding box center [1007, 284] width 1561 height 91
copy div "241027189.P/2025"
click at [426, 103] on input "Filter by keyword..." at bounding box center [387, 94] width 280 height 32
paste input "241027189.P/2025"
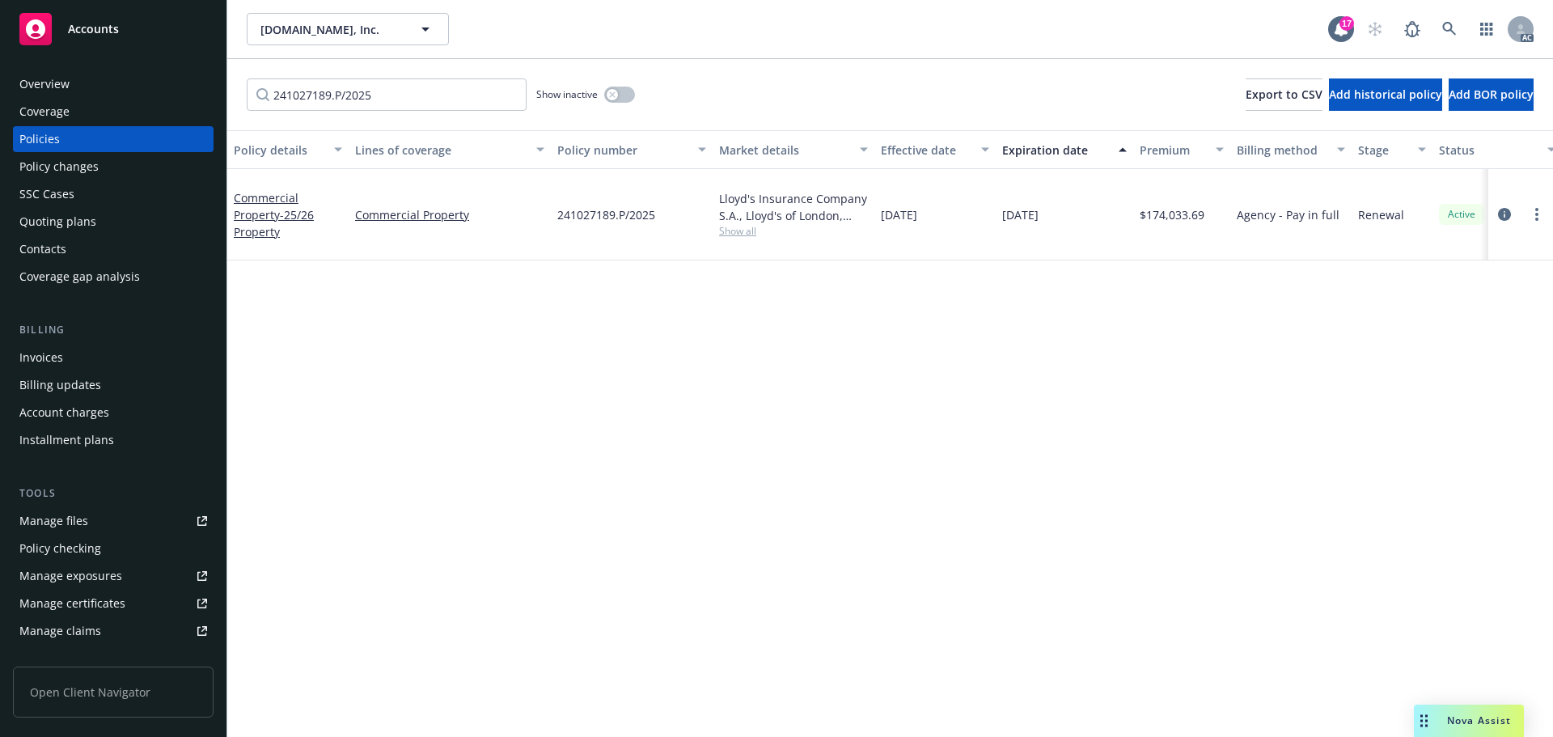
click at [752, 224] on span "Show all" at bounding box center [793, 231] width 149 height 14
drag, startPoint x: 1123, startPoint y: 361, endPoint x: 1130, endPoint y: 371, distance: 12.1
click at [1124, 361] on div "Policy details Lines of coverage Policy number Market details Effective date Ex…" at bounding box center [890, 433] width 1326 height 607
click at [613, 95] on icon "button" at bounding box center [612, 94] width 6 height 6
click at [417, 96] on input "241027189.P/2025" at bounding box center [387, 94] width 280 height 32
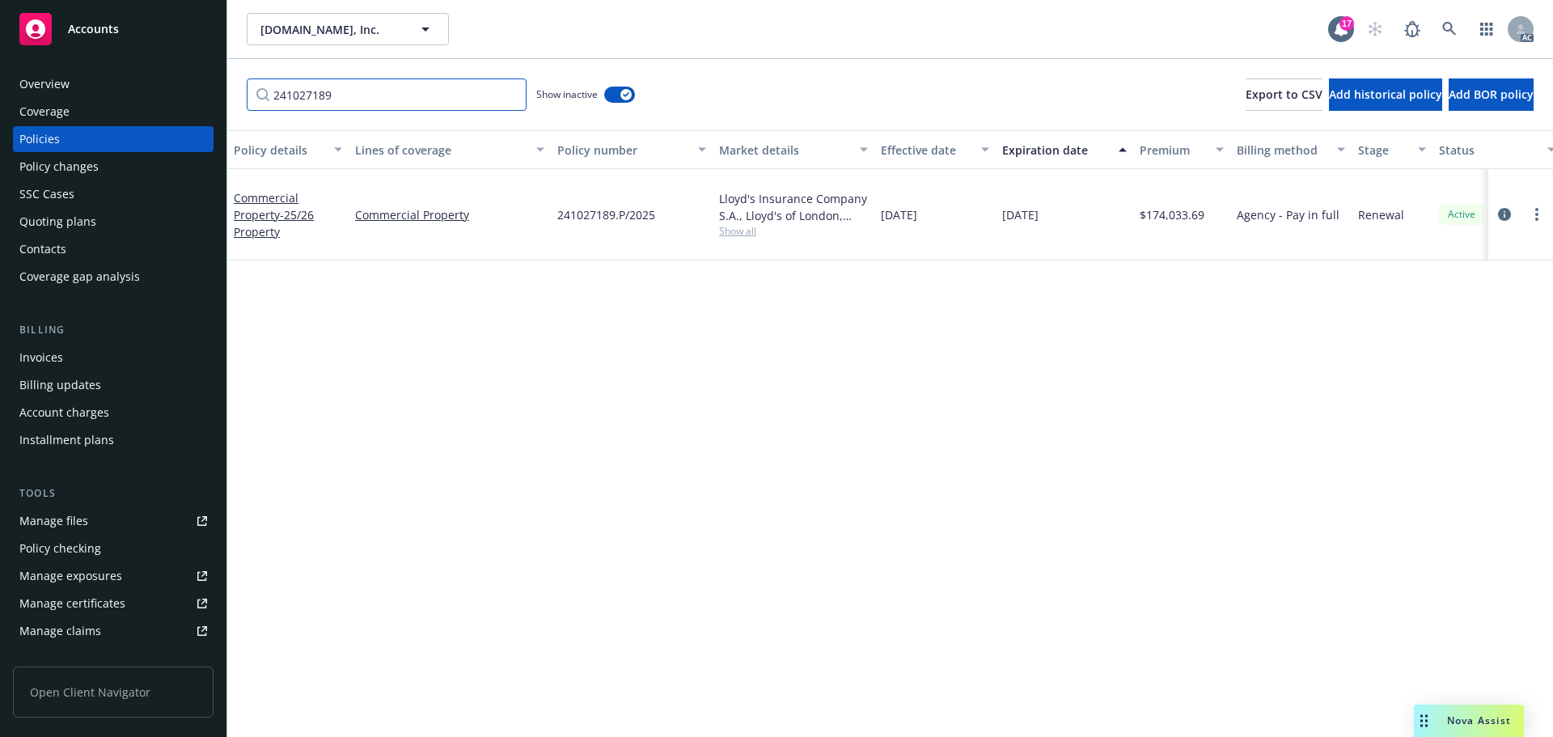
click at [402, 86] on input "241027189" at bounding box center [387, 94] width 280 height 32
paste input "231027182.P/2024"
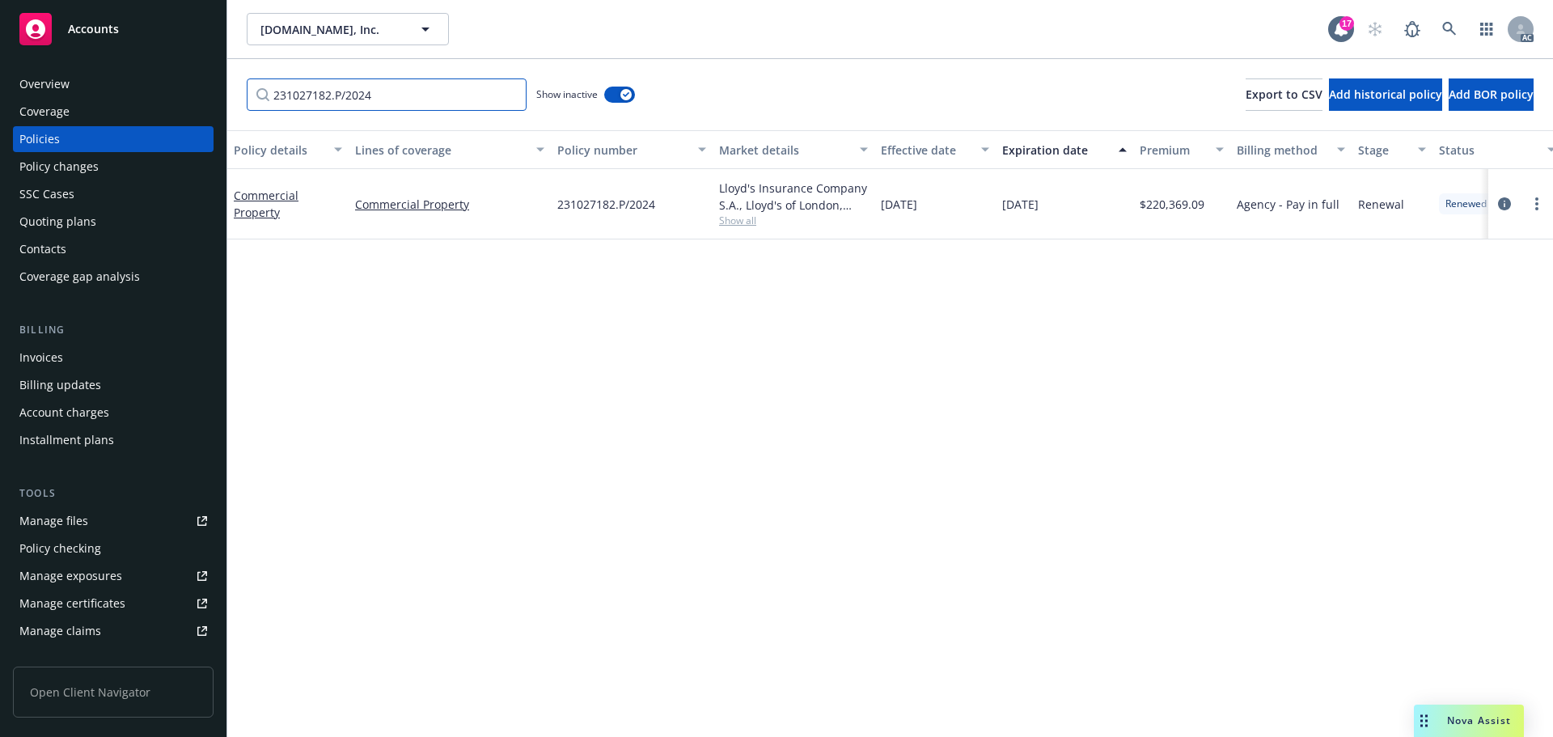
type input "231027182.P/2024"
click at [653, 271] on div "Policy details Lines of coverage Policy number Market details Effective date Ex…" at bounding box center [890, 433] width 1326 height 607
